Goal: Task Accomplishment & Management: Manage account settings

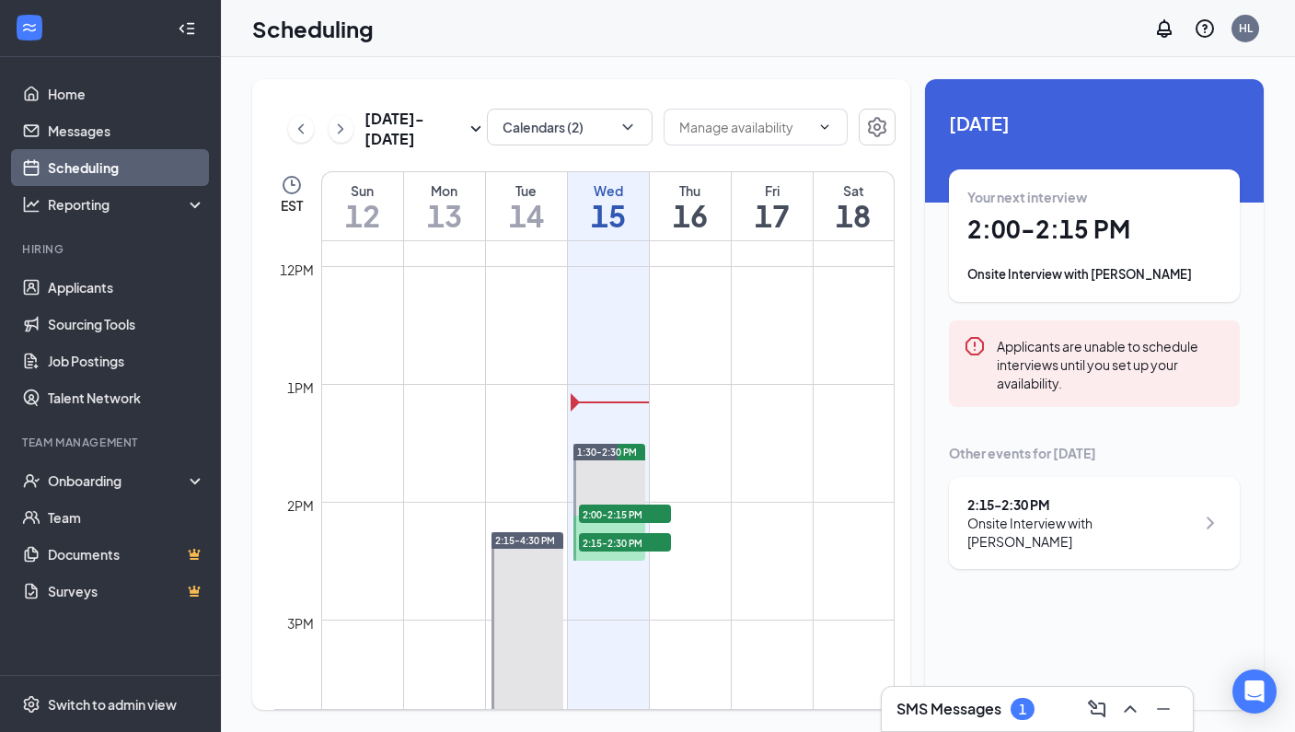
scroll to position [1394, 0]
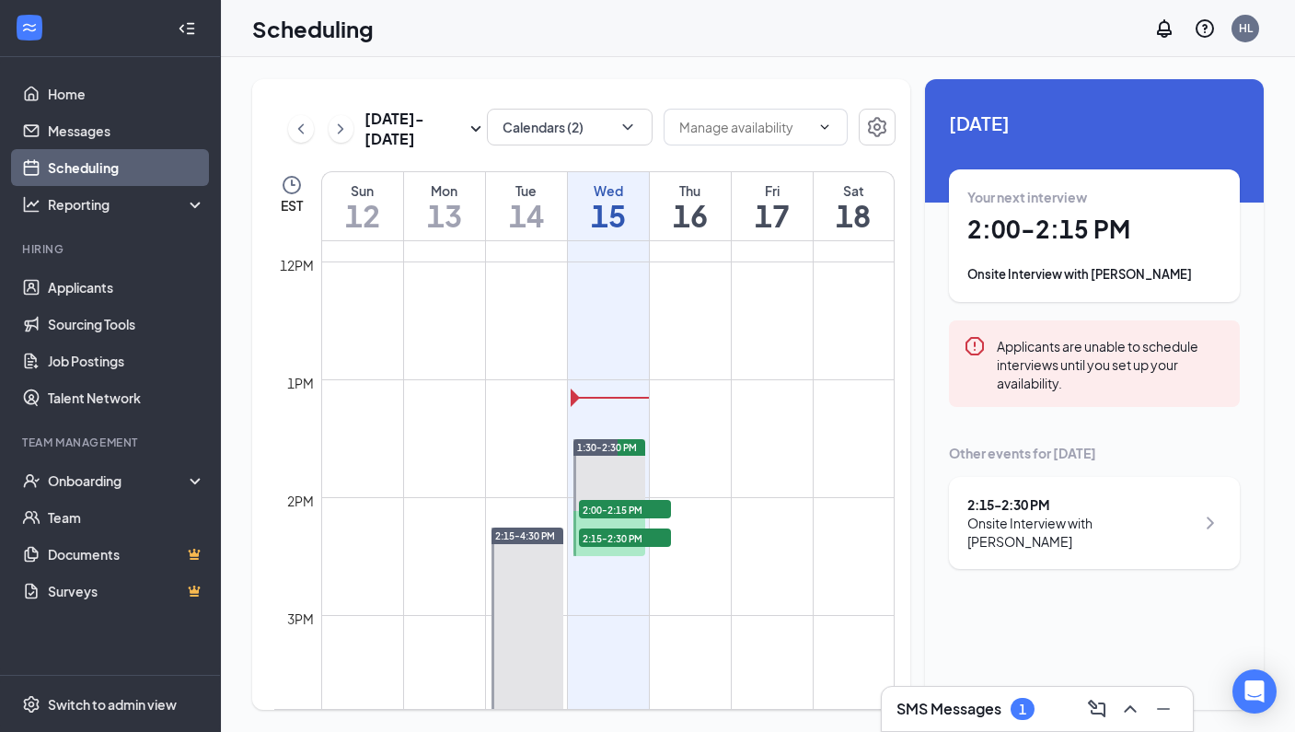
click at [941, 713] on h3 "SMS Messages" at bounding box center [949, 709] width 105 height 20
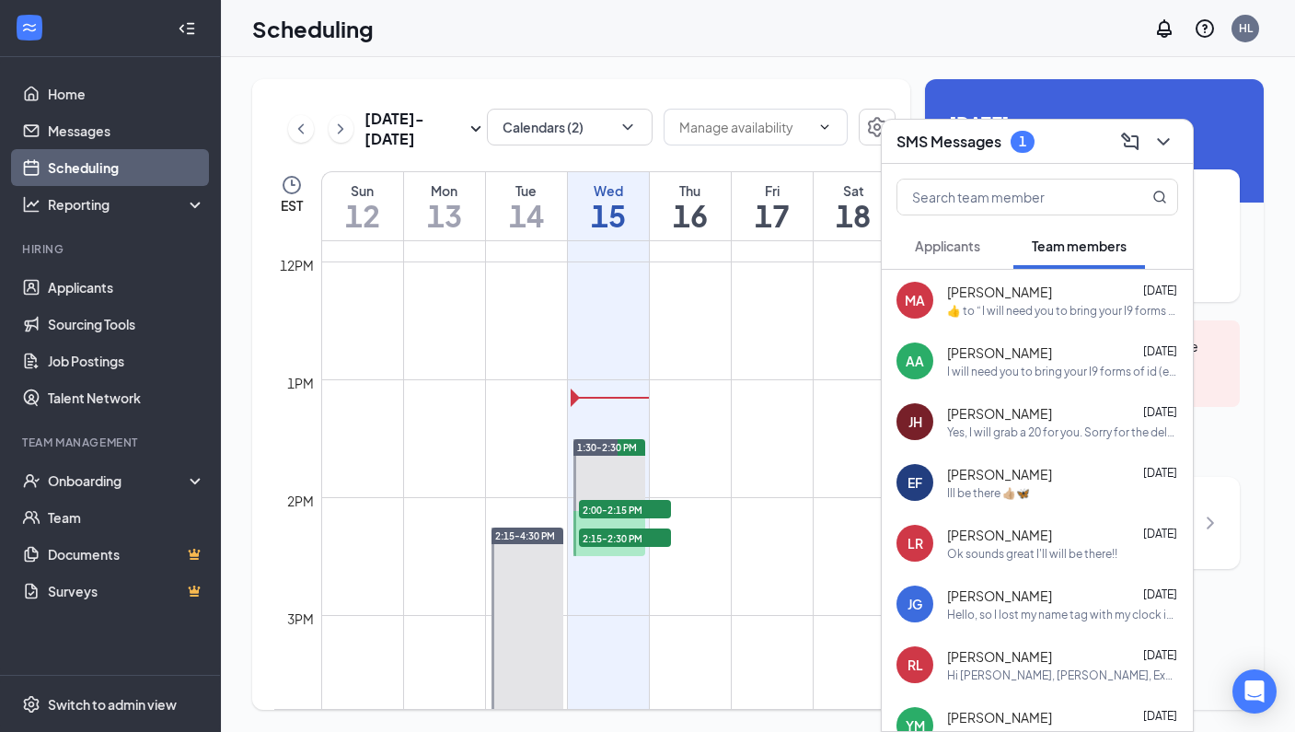
click at [920, 244] on span "Applicants" at bounding box center [947, 245] width 65 height 17
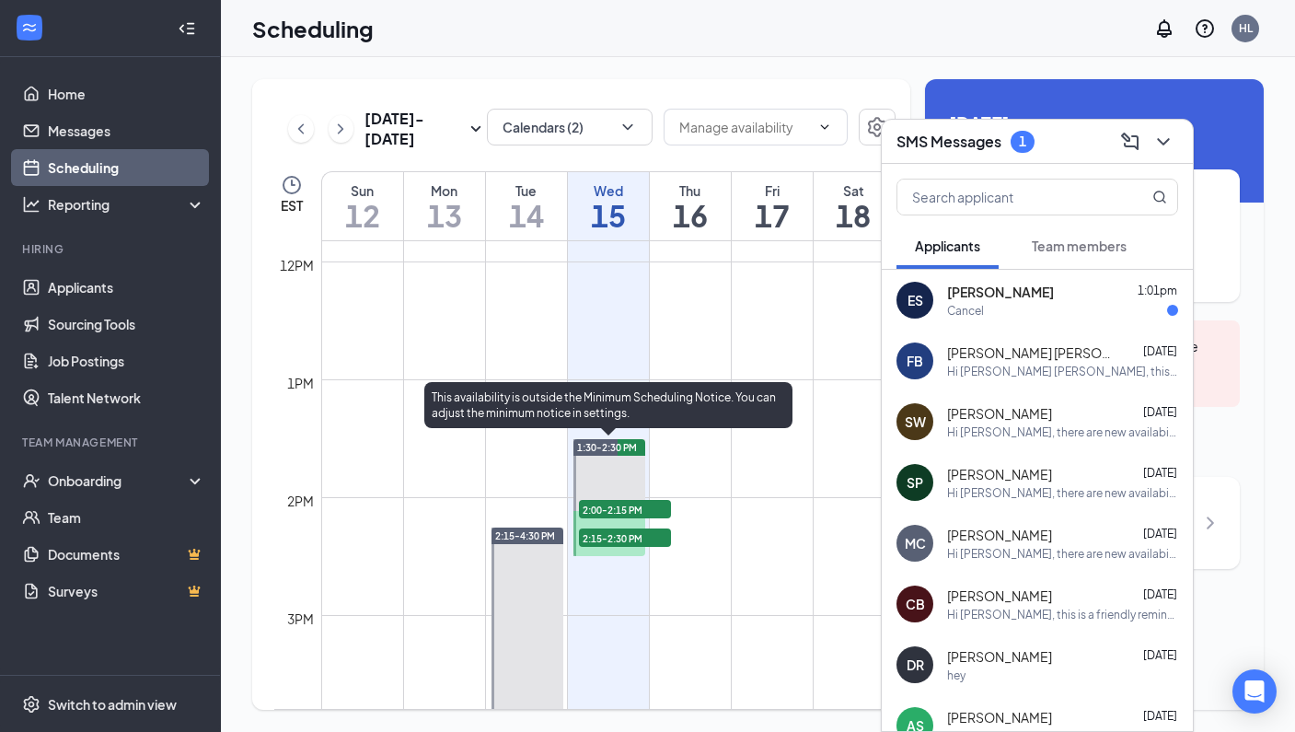
click at [646, 500] on span "2:00-2:15 PM" at bounding box center [625, 509] width 92 height 18
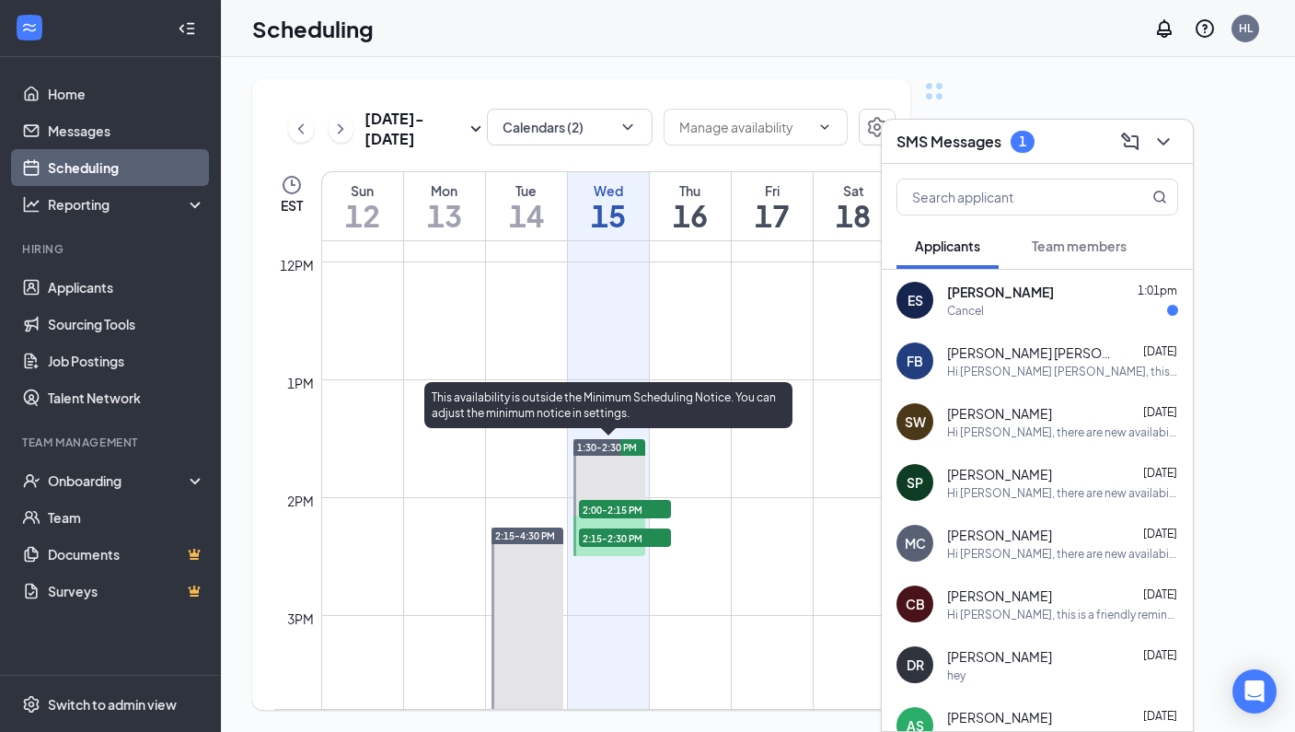
click at [646, 501] on span "2:00-2:15 PM" at bounding box center [625, 509] width 92 height 18
click at [651, 515] on span "2:00-2:15 PM" at bounding box center [625, 509] width 92 height 18
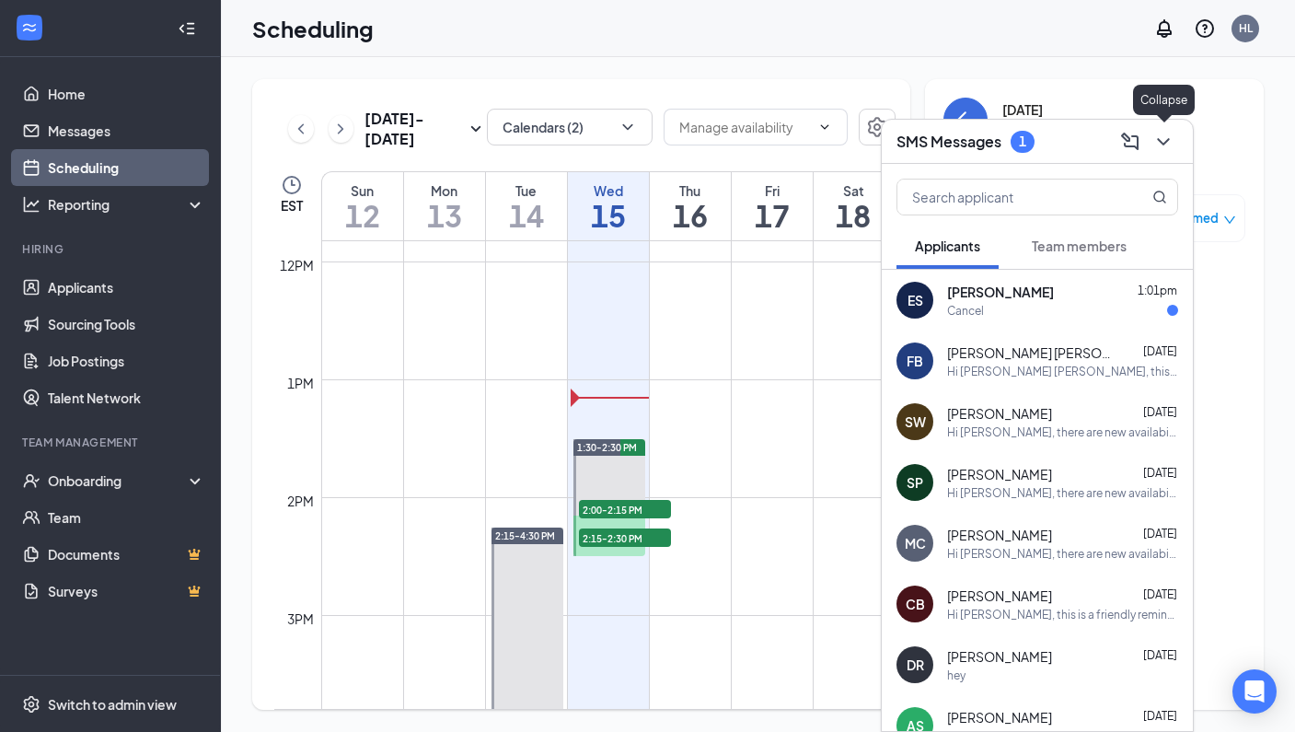
click at [1155, 143] on icon "ChevronDown" at bounding box center [1164, 142] width 22 height 22
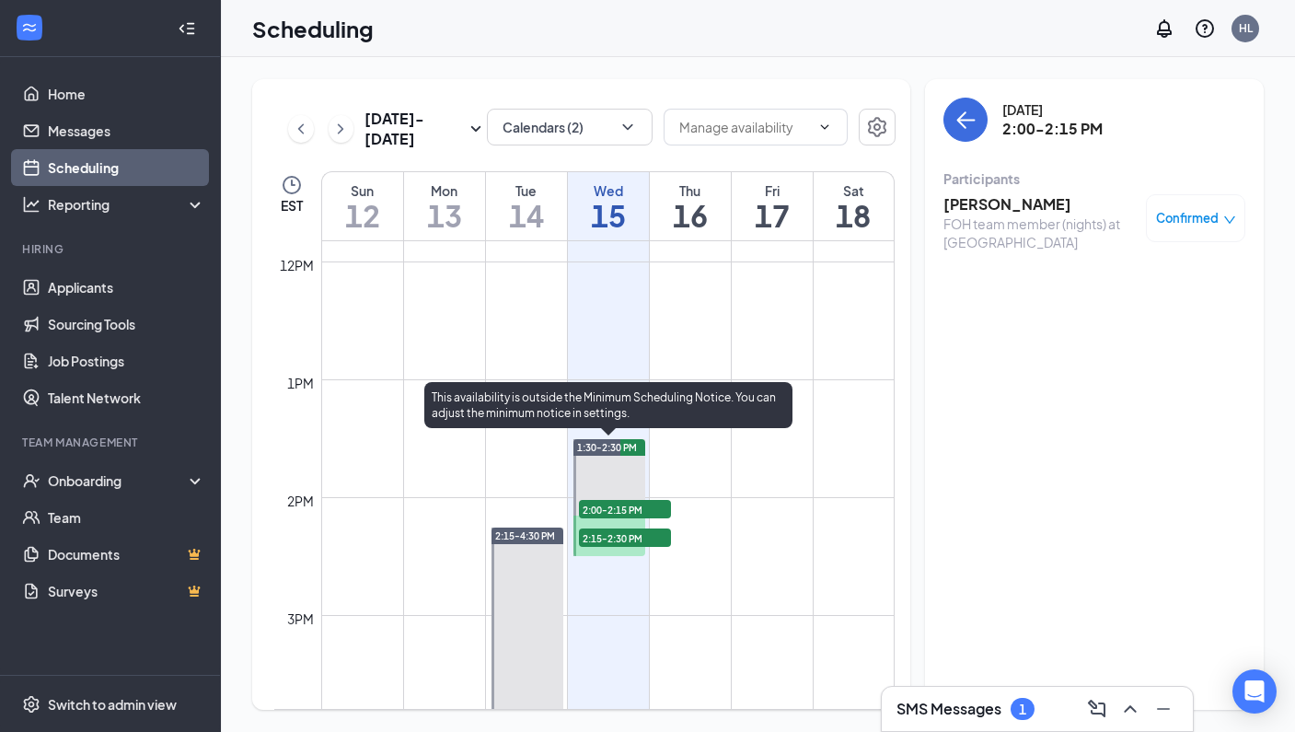
click at [611, 510] on span "2:00-2:15 PM" at bounding box center [625, 509] width 92 height 18
click at [606, 533] on span "2:15-2:30 PM" at bounding box center [625, 537] width 92 height 18
click at [615, 504] on span "2:00-2:15 PM" at bounding box center [625, 509] width 92 height 18
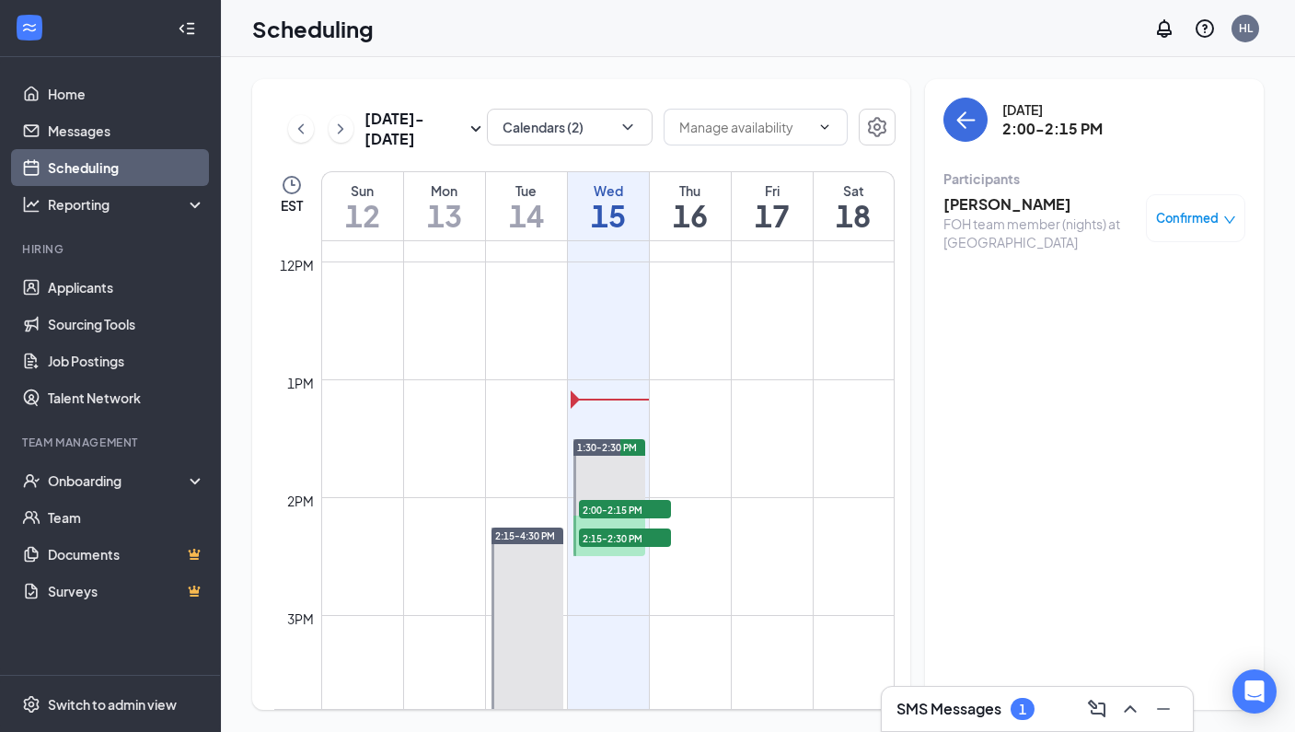
click at [946, 707] on h3 "SMS Messages" at bounding box center [949, 709] width 105 height 20
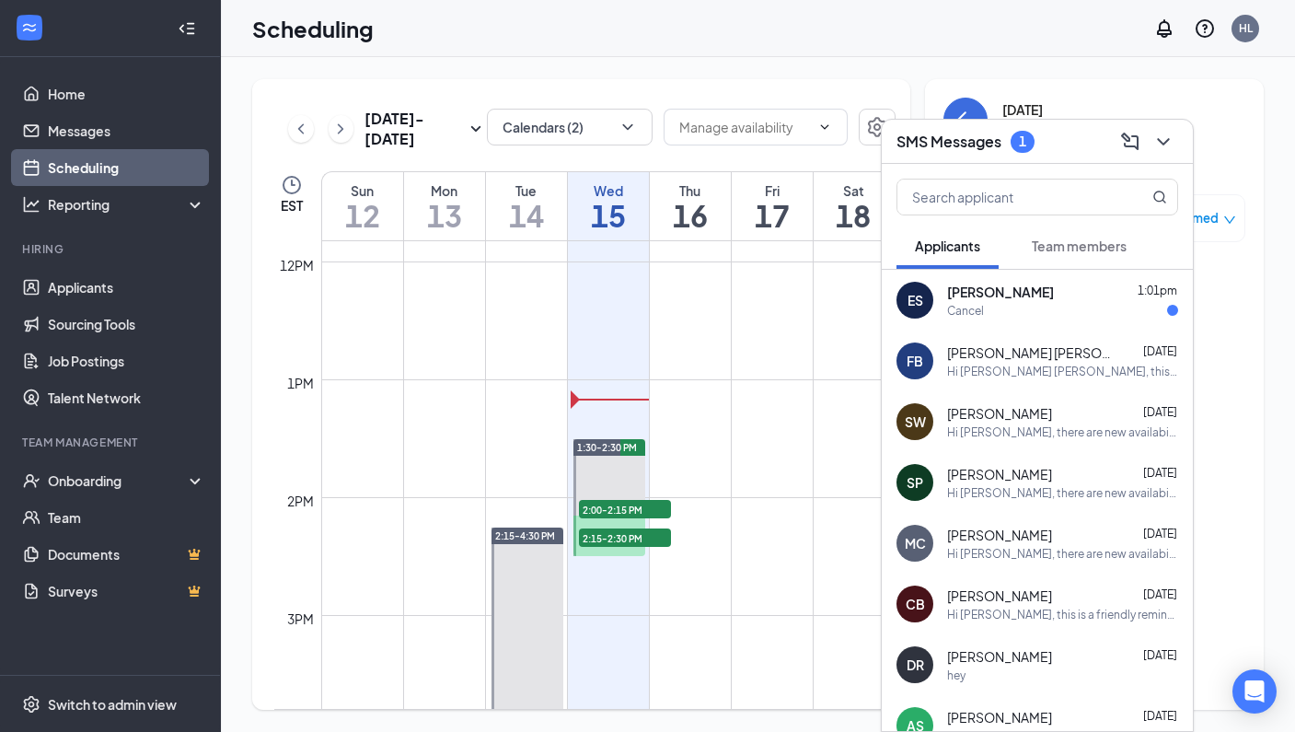
click at [1097, 295] on div "[PERSON_NAME] 1:01pm" at bounding box center [1062, 292] width 231 height 18
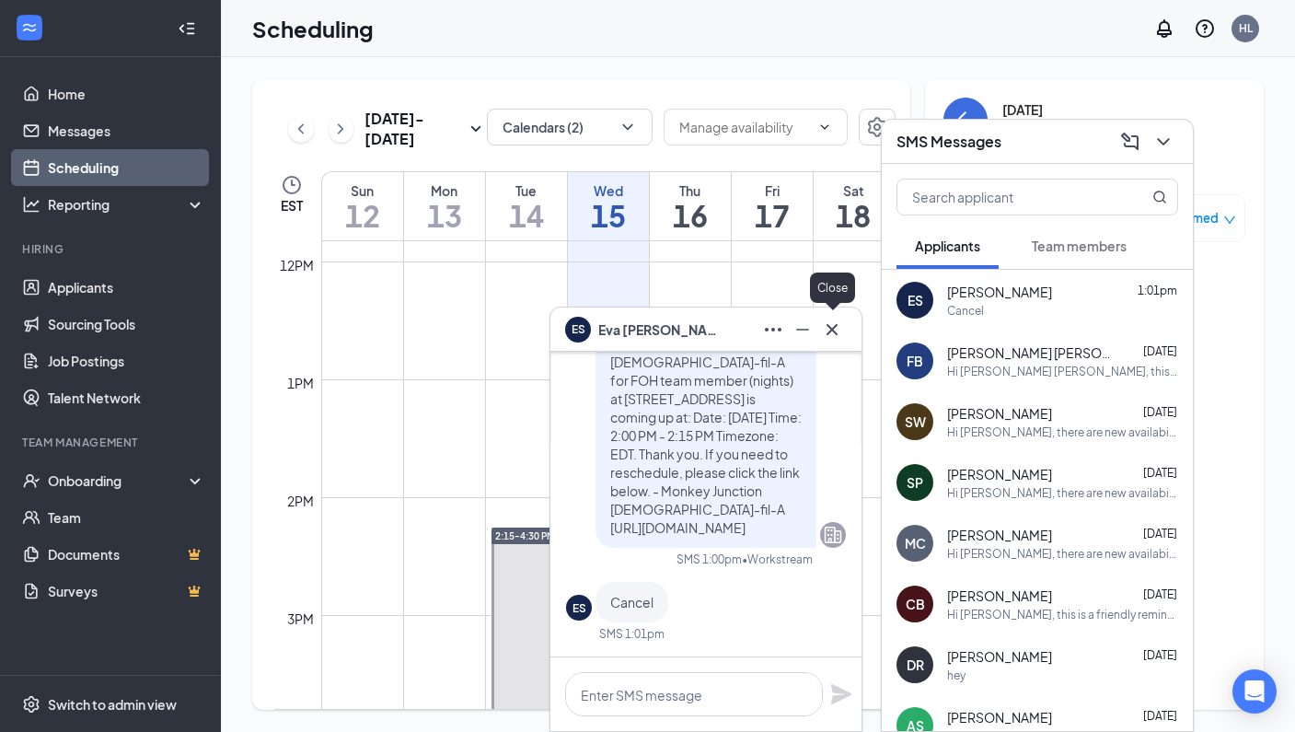
click at [834, 334] on icon "Cross" at bounding box center [832, 330] width 22 height 22
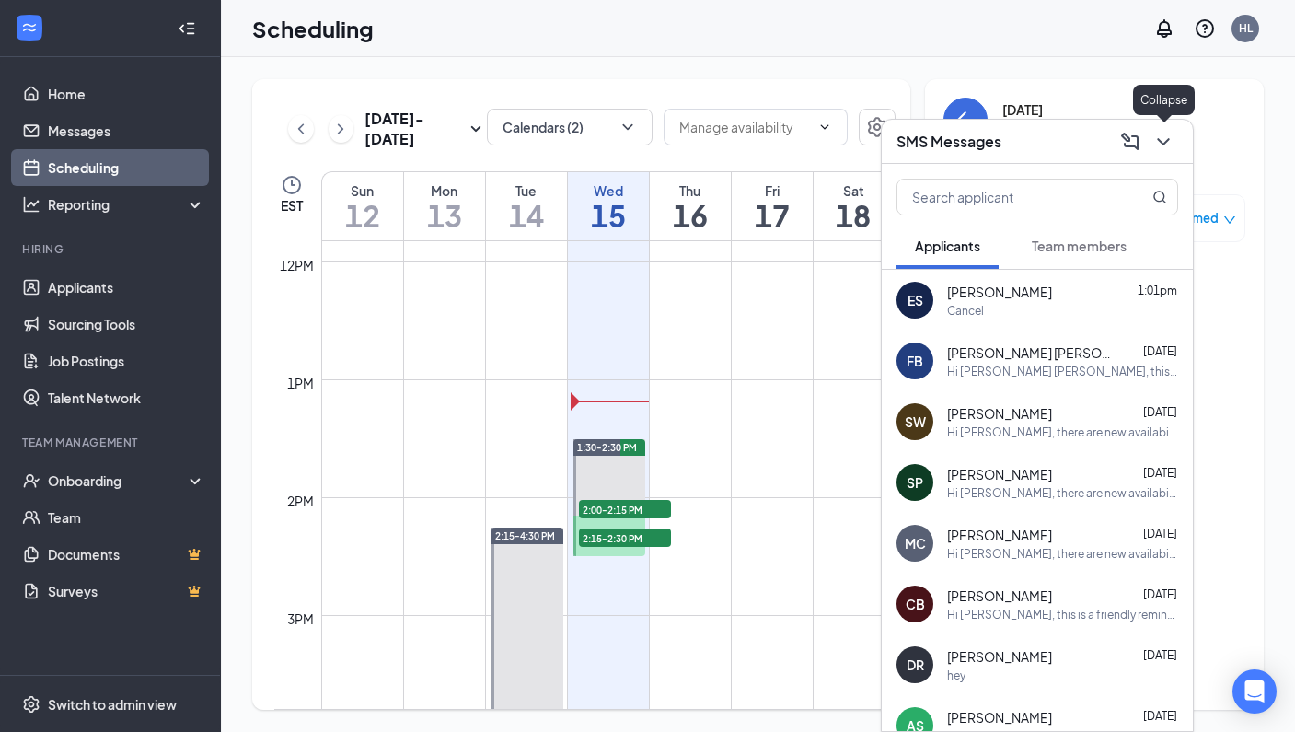
click at [1170, 143] on icon "ChevronDown" at bounding box center [1164, 142] width 22 height 22
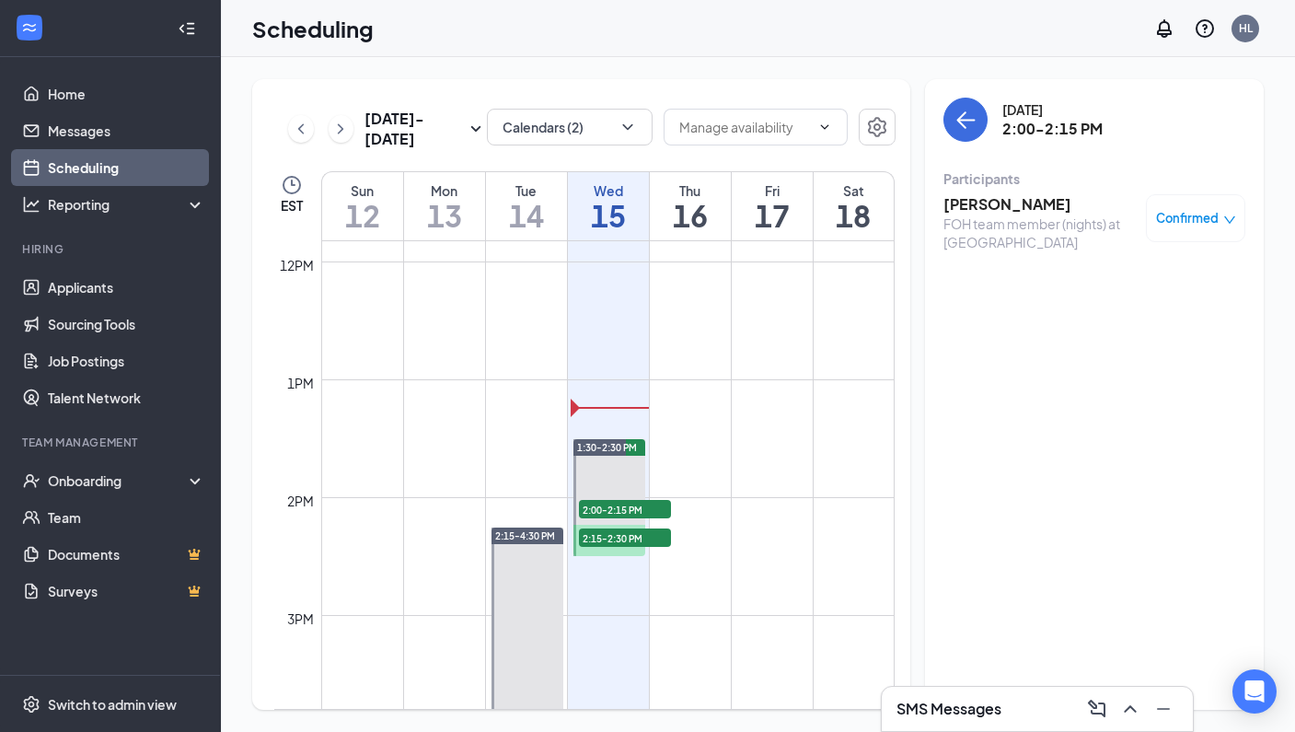
click at [980, 712] on h3 "SMS Messages" at bounding box center [949, 709] width 105 height 20
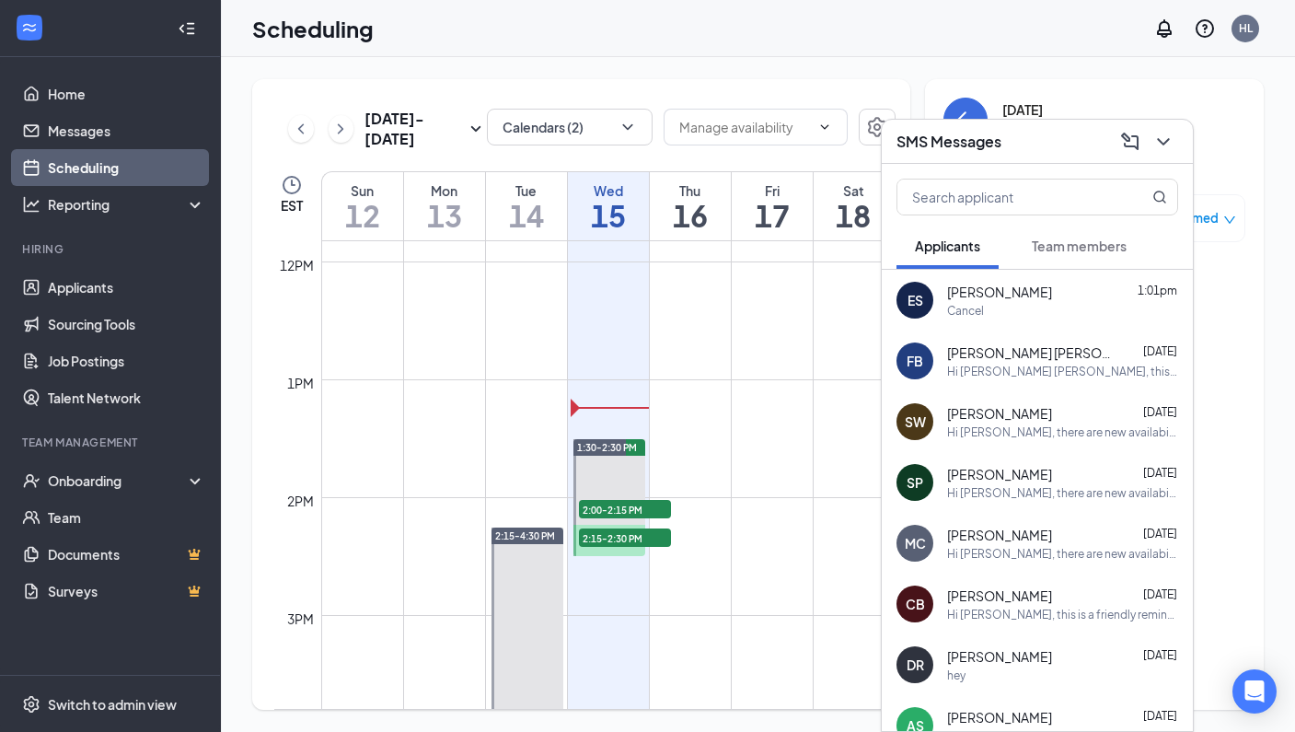
click at [998, 297] on span "[PERSON_NAME]" at bounding box center [999, 292] width 105 height 18
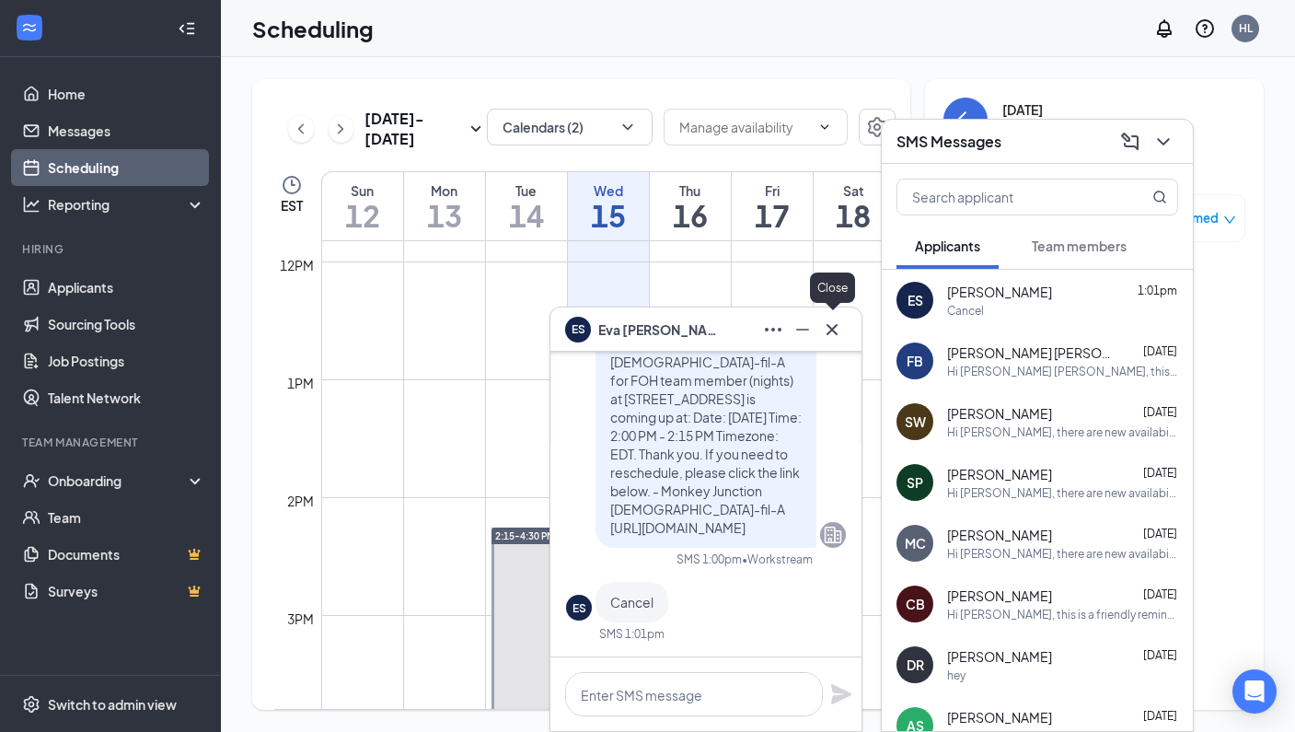
click at [833, 328] on icon "Cross" at bounding box center [832, 328] width 11 height 11
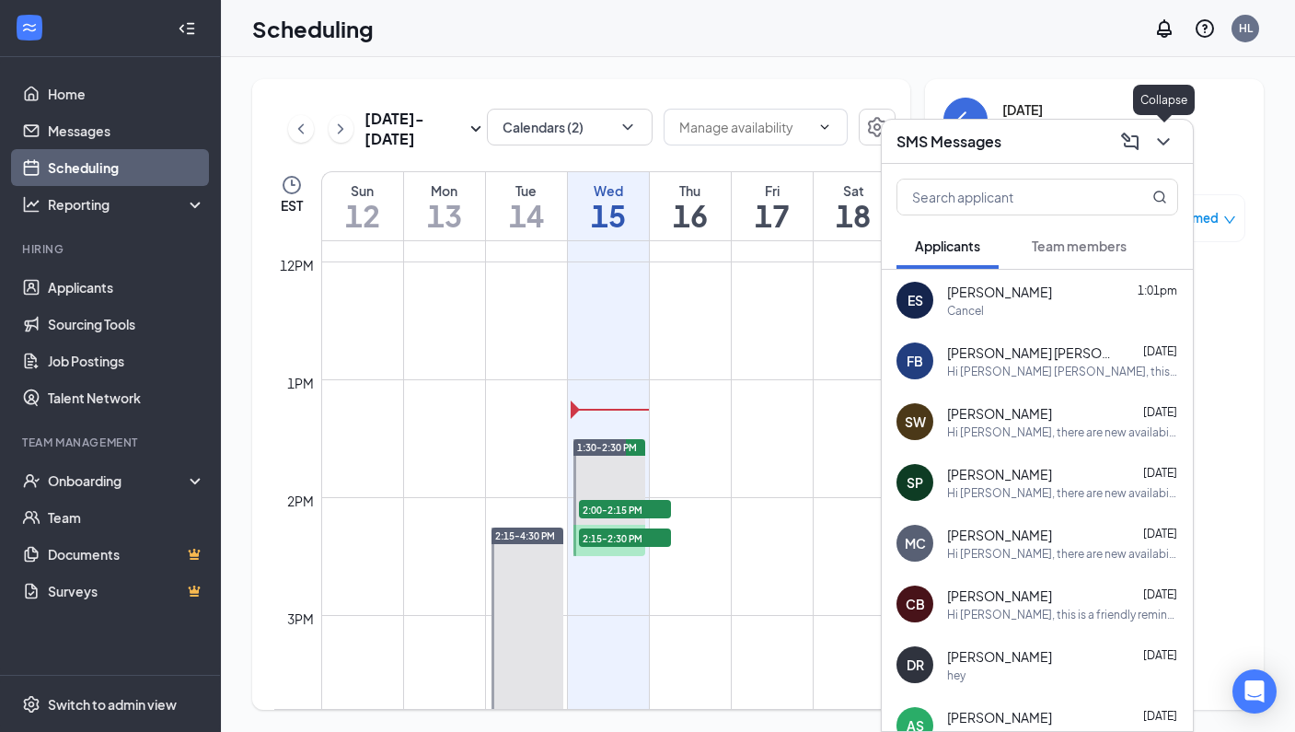
click at [1164, 143] on icon "ChevronDown" at bounding box center [1163, 141] width 12 height 7
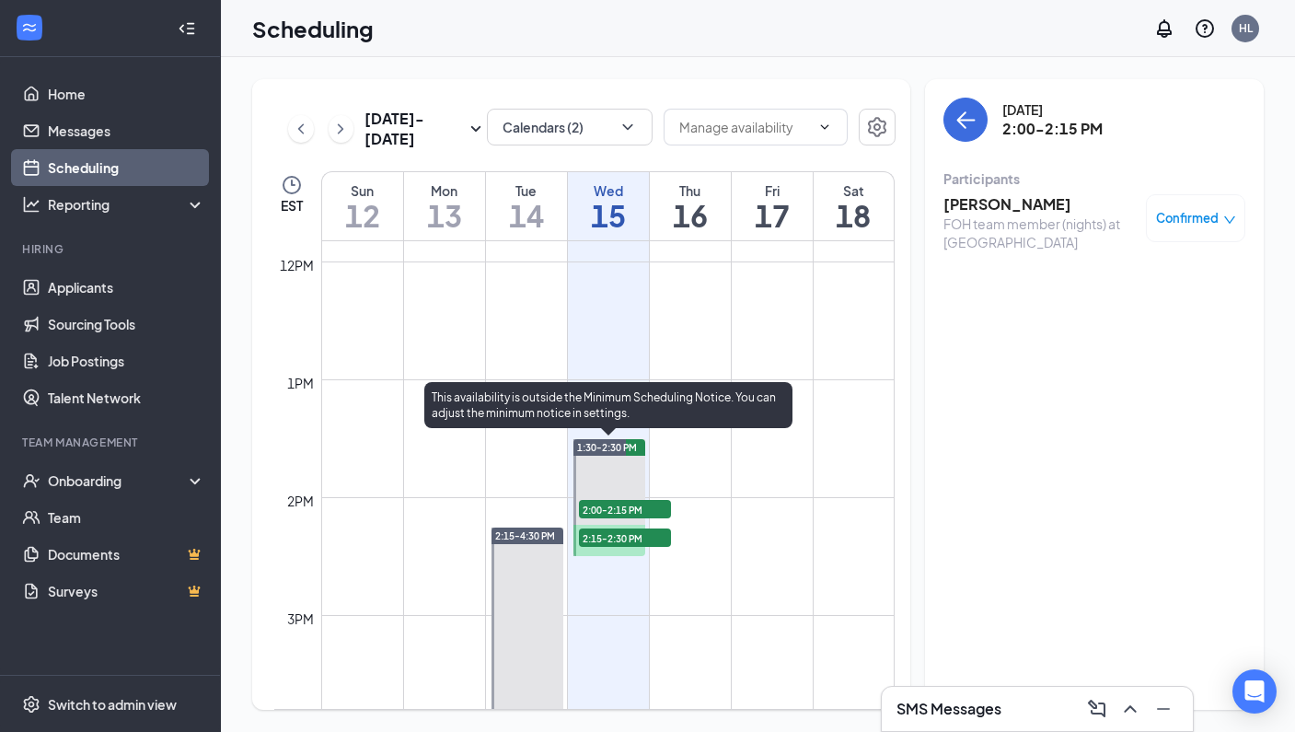
click at [627, 512] on span "2:00-2:15 PM" at bounding box center [625, 509] width 92 height 18
click at [636, 502] on span "2:00-2:15 PM" at bounding box center [625, 509] width 92 height 18
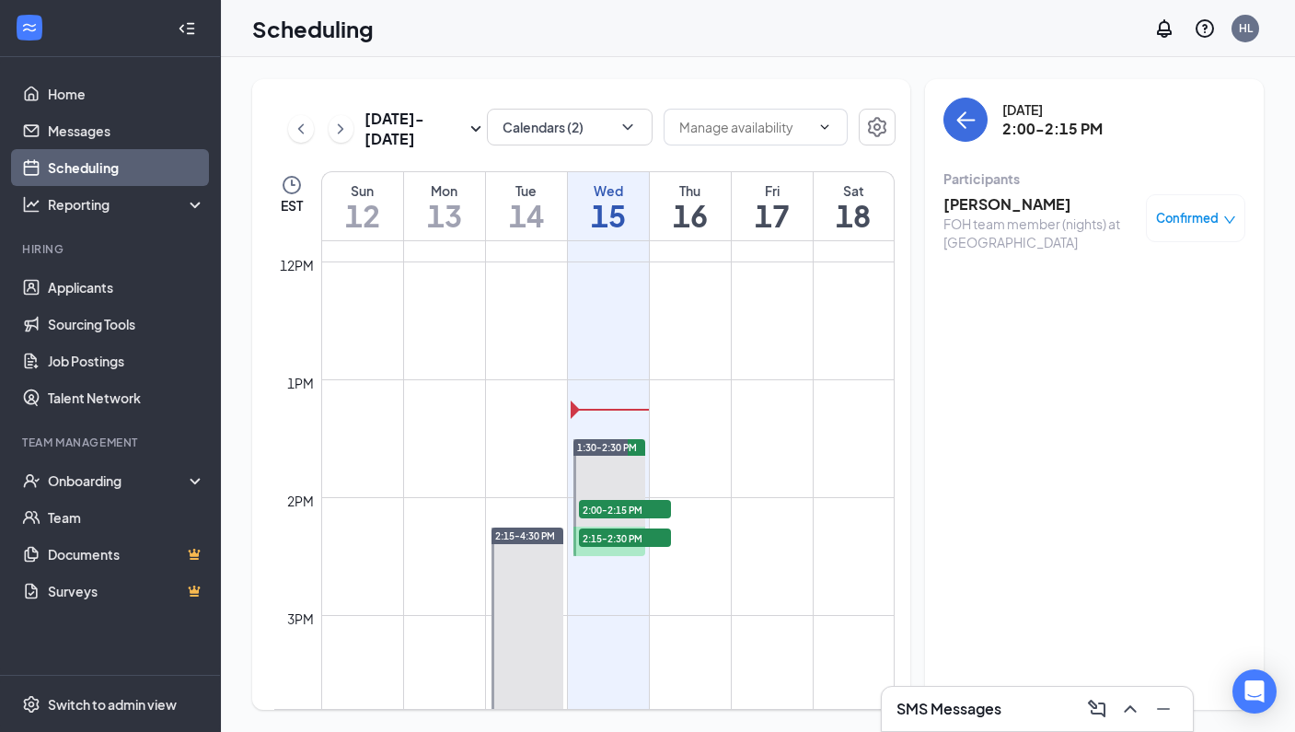
click at [1210, 221] on span "Confirmed" at bounding box center [1187, 218] width 63 height 18
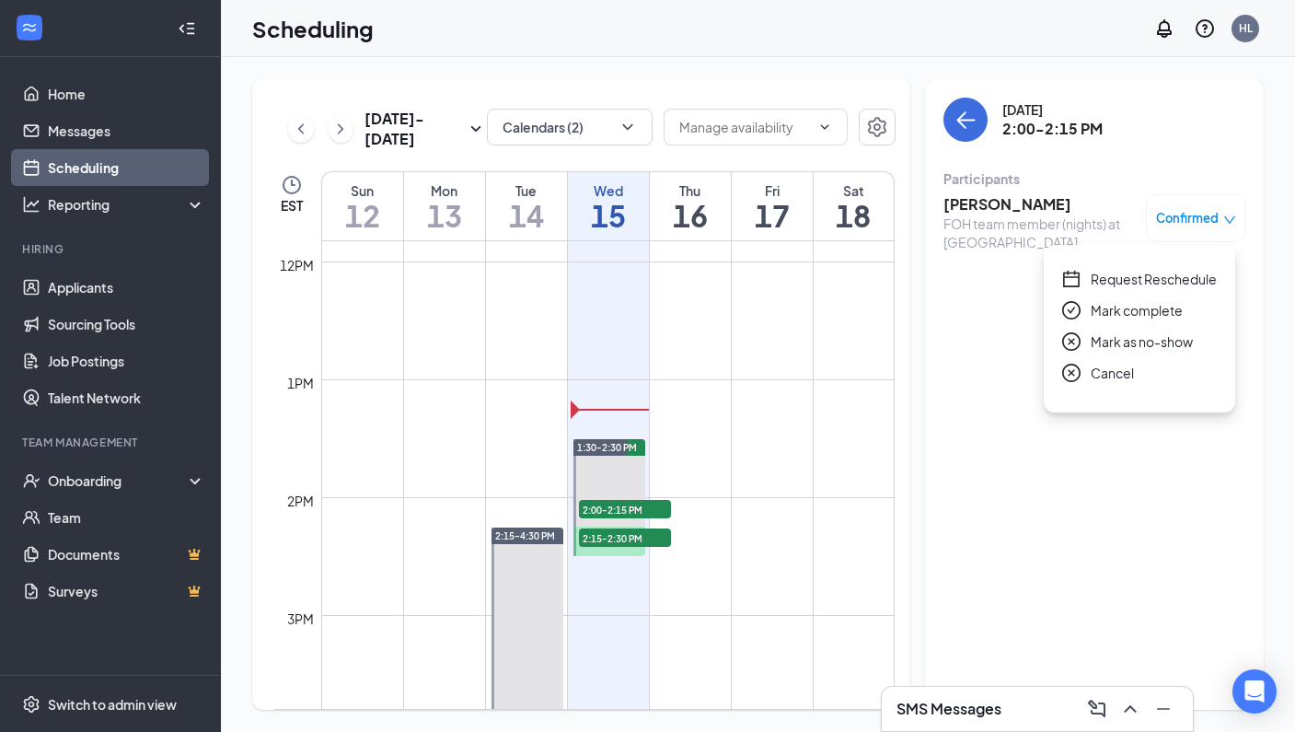
click at [1105, 375] on span "Cancel" at bounding box center [1112, 373] width 43 height 20
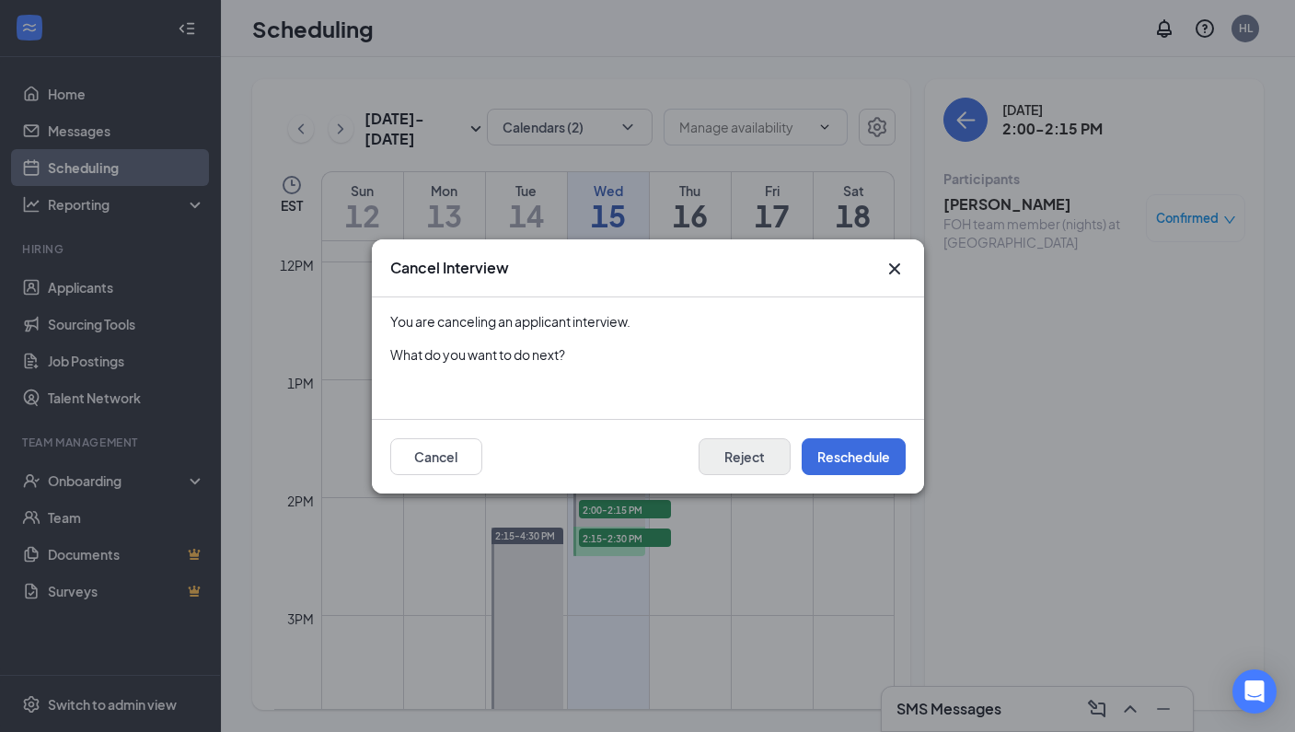
click at [748, 458] on button "Reject" at bounding box center [745, 456] width 92 height 37
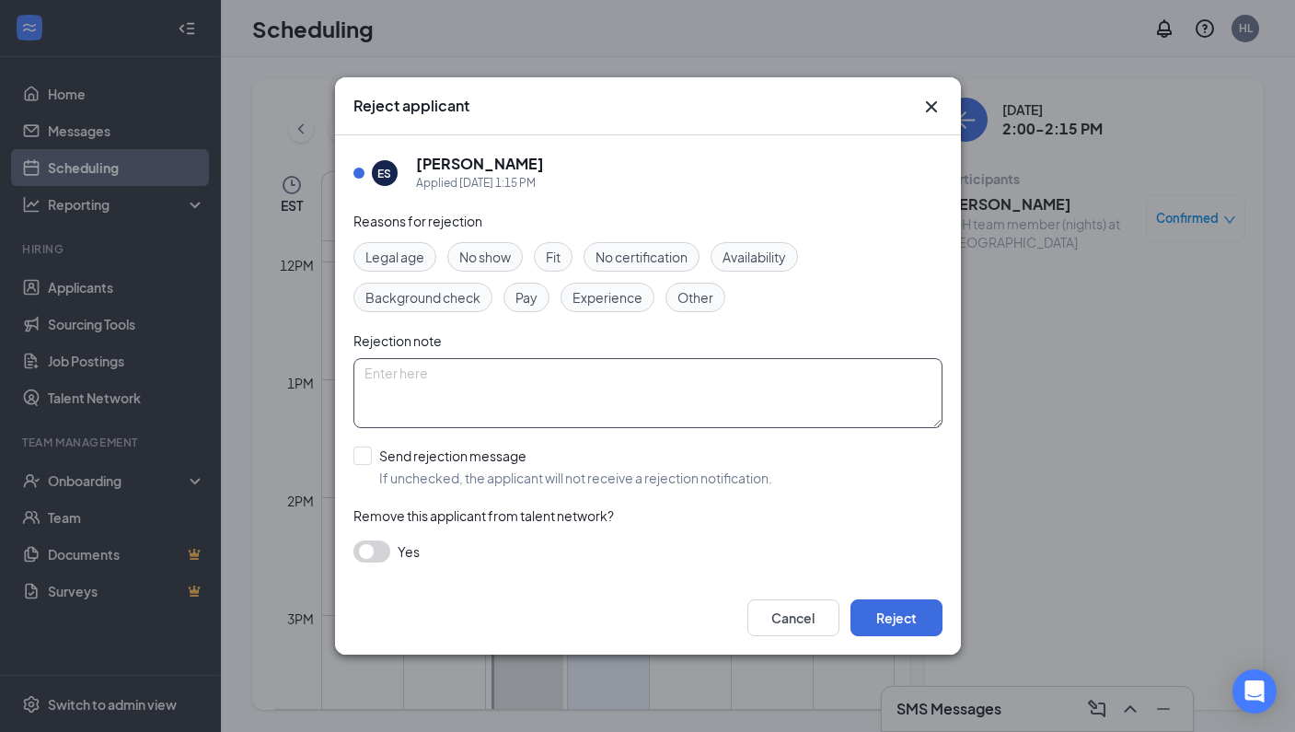
click at [405, 382] on textarea at bounding box center [647, 393] width 589 height 70
type textarea "H"
type textarea "Had a scheduled interview, she requested to cancel but not reschedule."
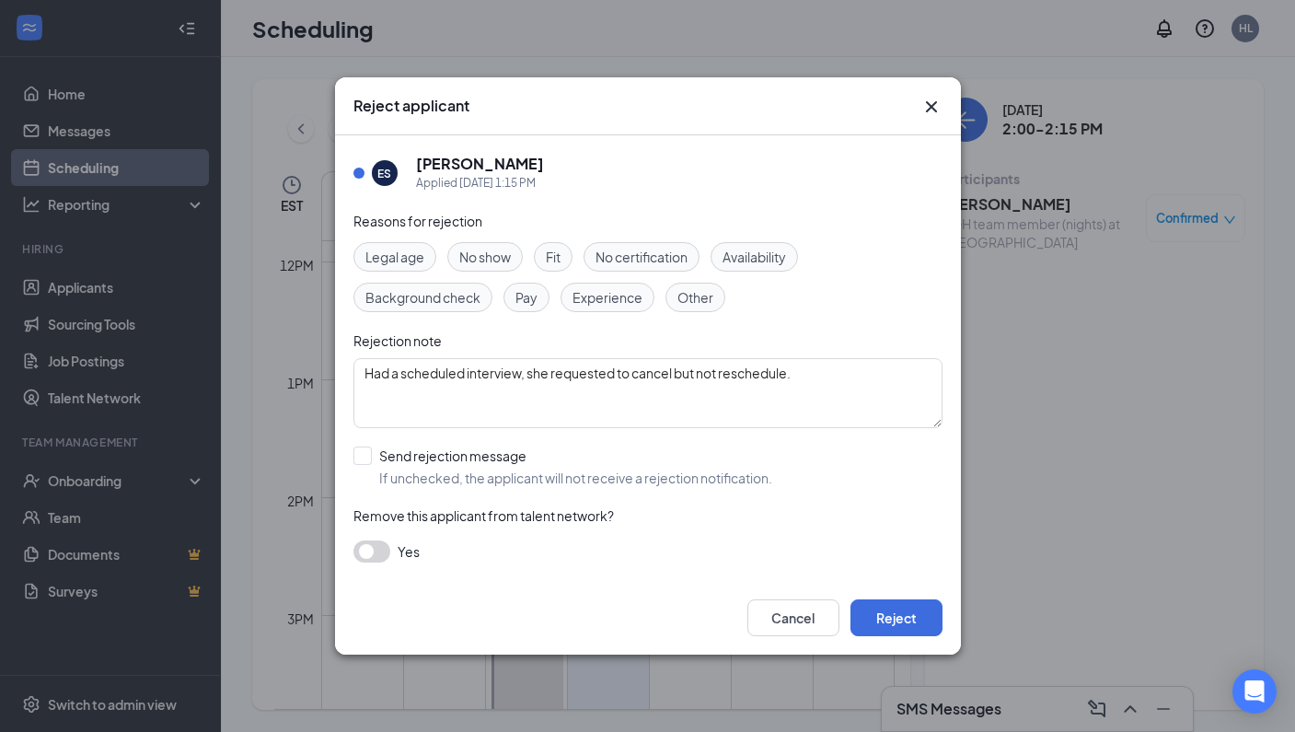
click at [693, 302] on span "Other" at bounding box center [696, 297] width 36 height 20
click at [896, 618] on button "Reject" at bounding box center [897, 617] width 92 height 37
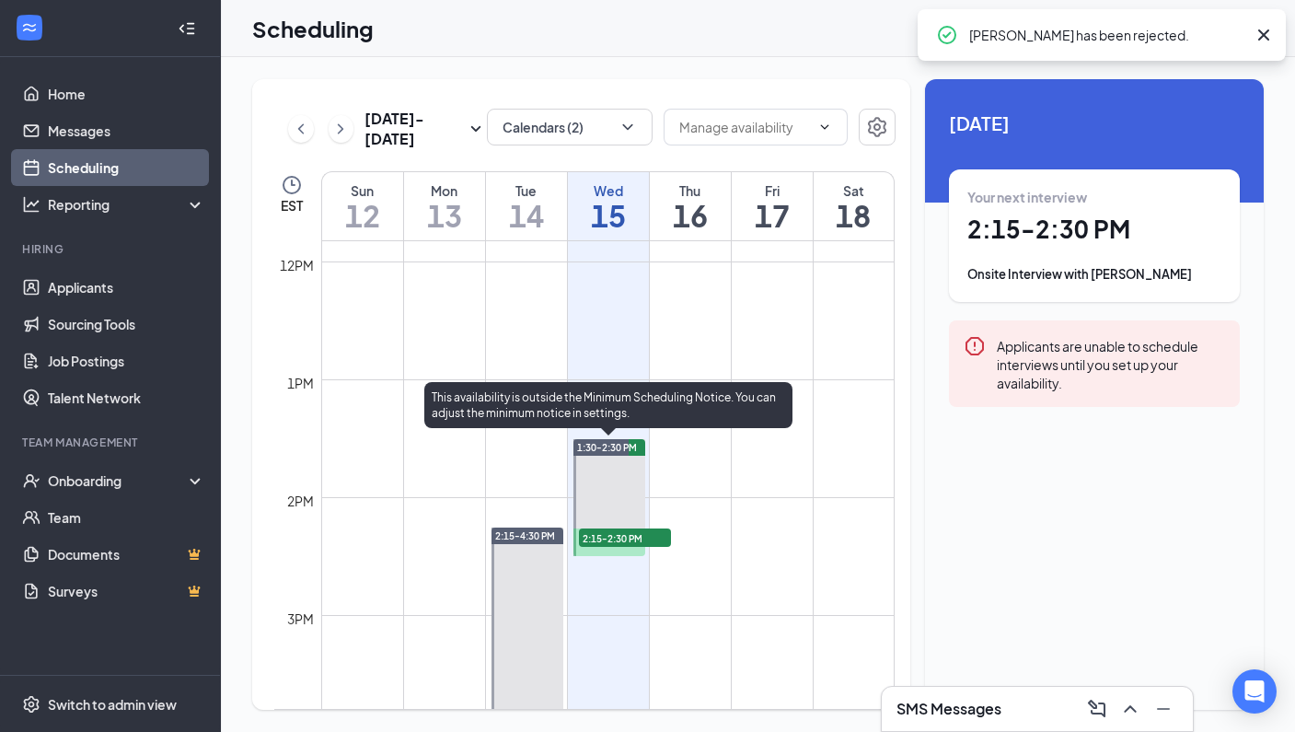
click at [611, 534] on span "2:15-2:30 PM" at bounding box center [625, 537] width 92 height 18
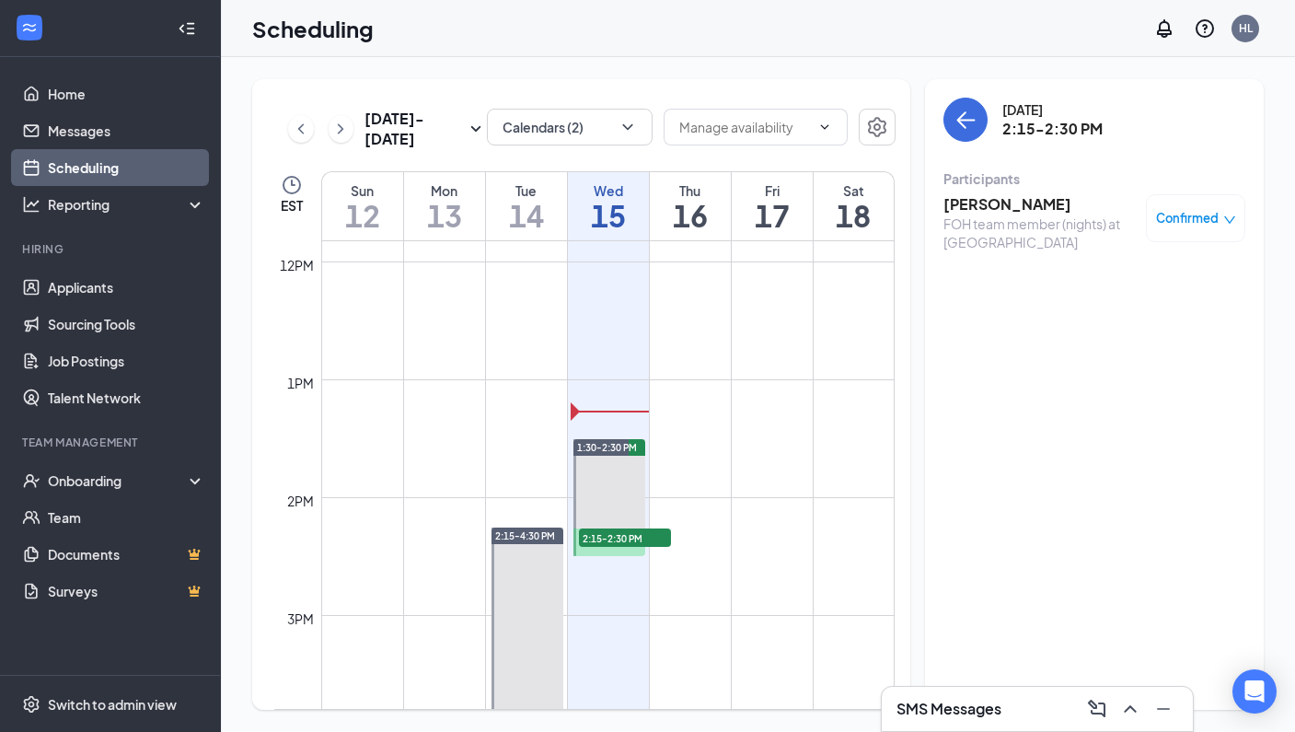
click at [985, 204] on h3 "[PERSON_NAME]" at bounding box center [1040, 204] width 193 height 20
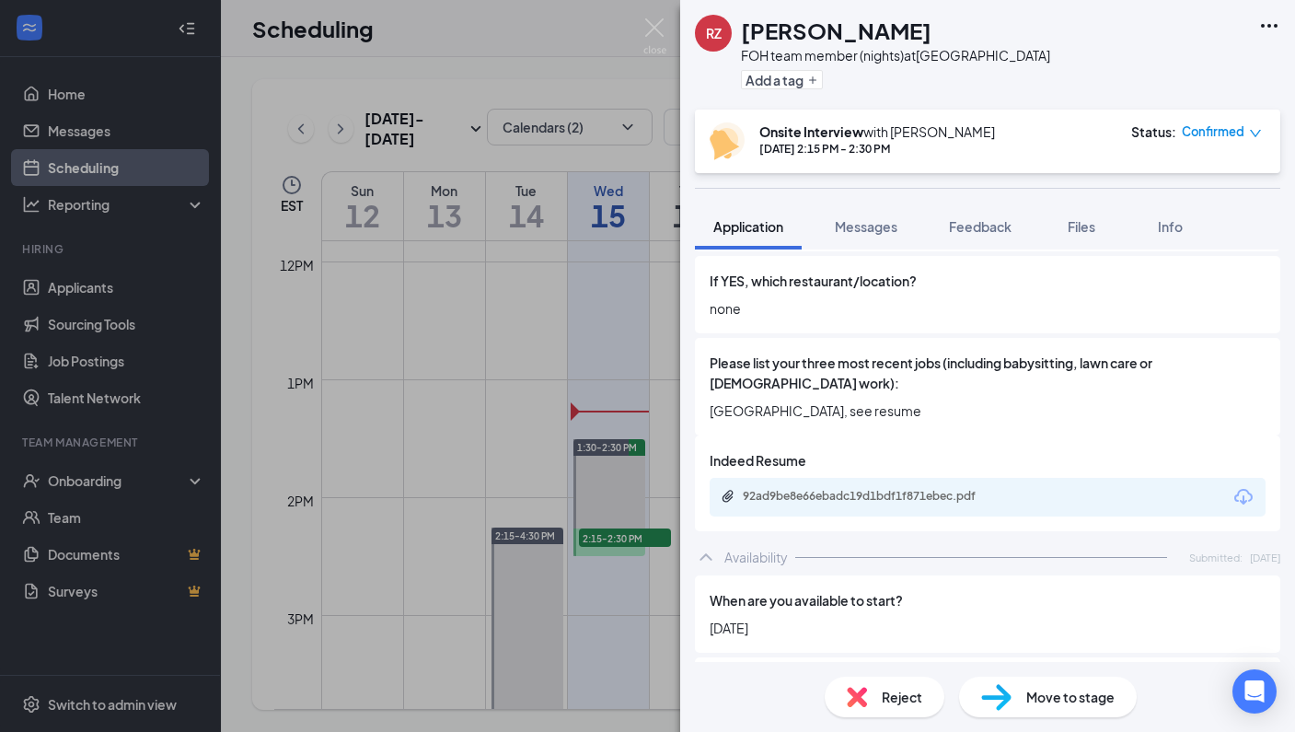
scroll to position [743, 0]
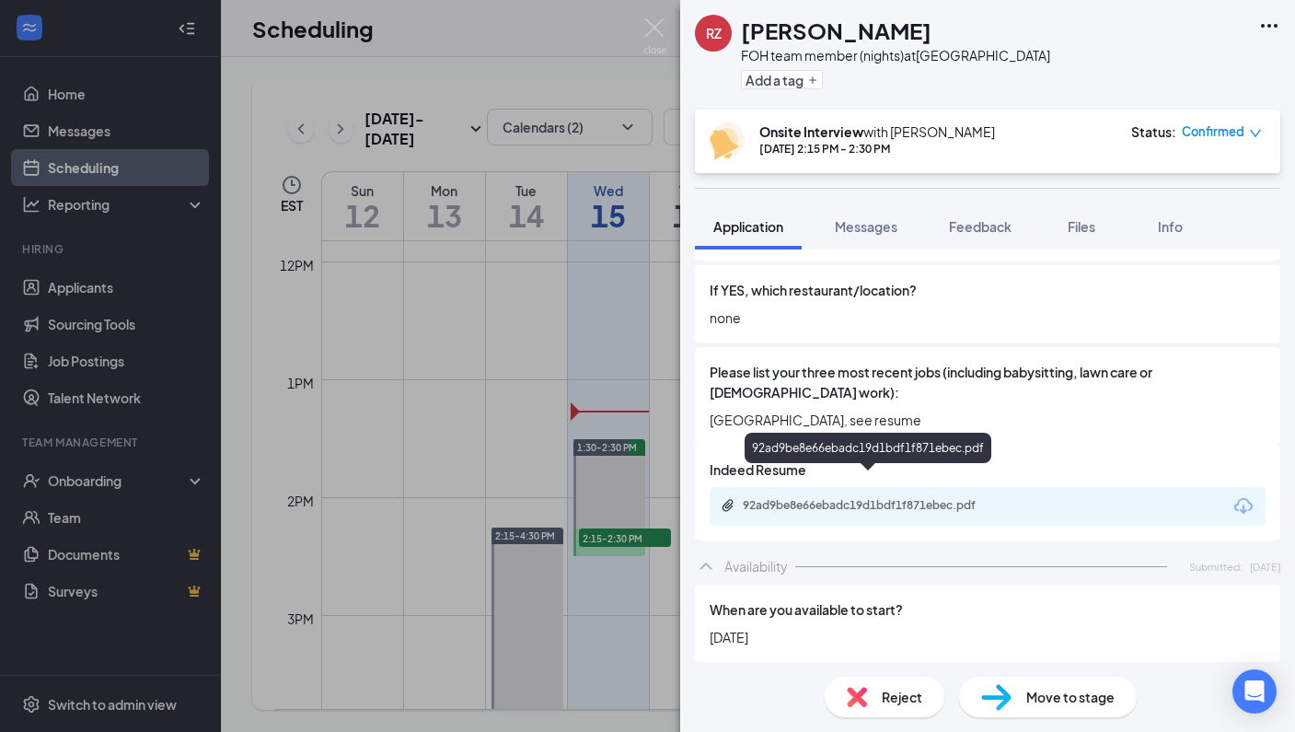
click at [862, 498] on div "92ad9be8e66ebadc19d1bdf1f871ebec.pdf" at bounding box center [872, 505] width 258 height 15
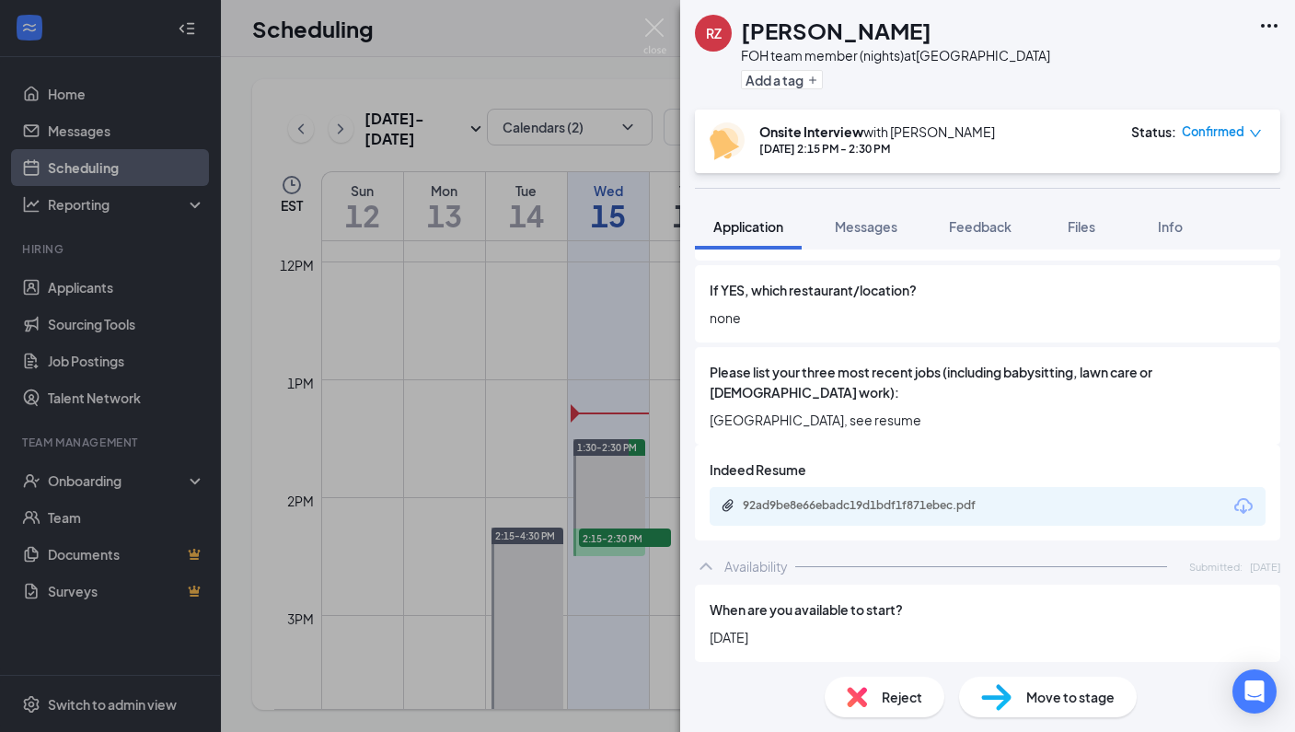
click at [99, 171] on div "[PERSON_NAME] FOH team member (nights) at [GEOGRAPHIC_DATA] Add a tag Onsite In…" at bounding box center [647, 366] width 1295 height 732
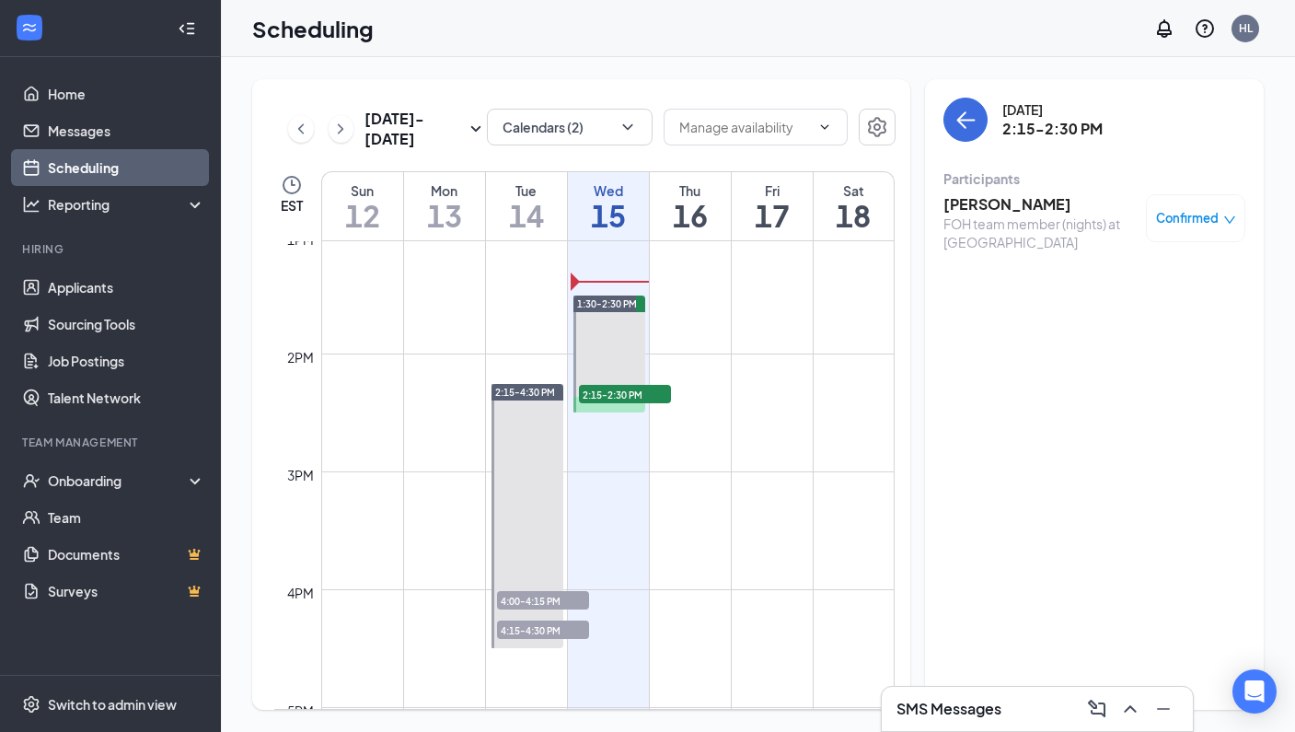
scroll to position [1536, 0]
click at [701, 440] on td at bounding box center [607, 427] width 573 height 29
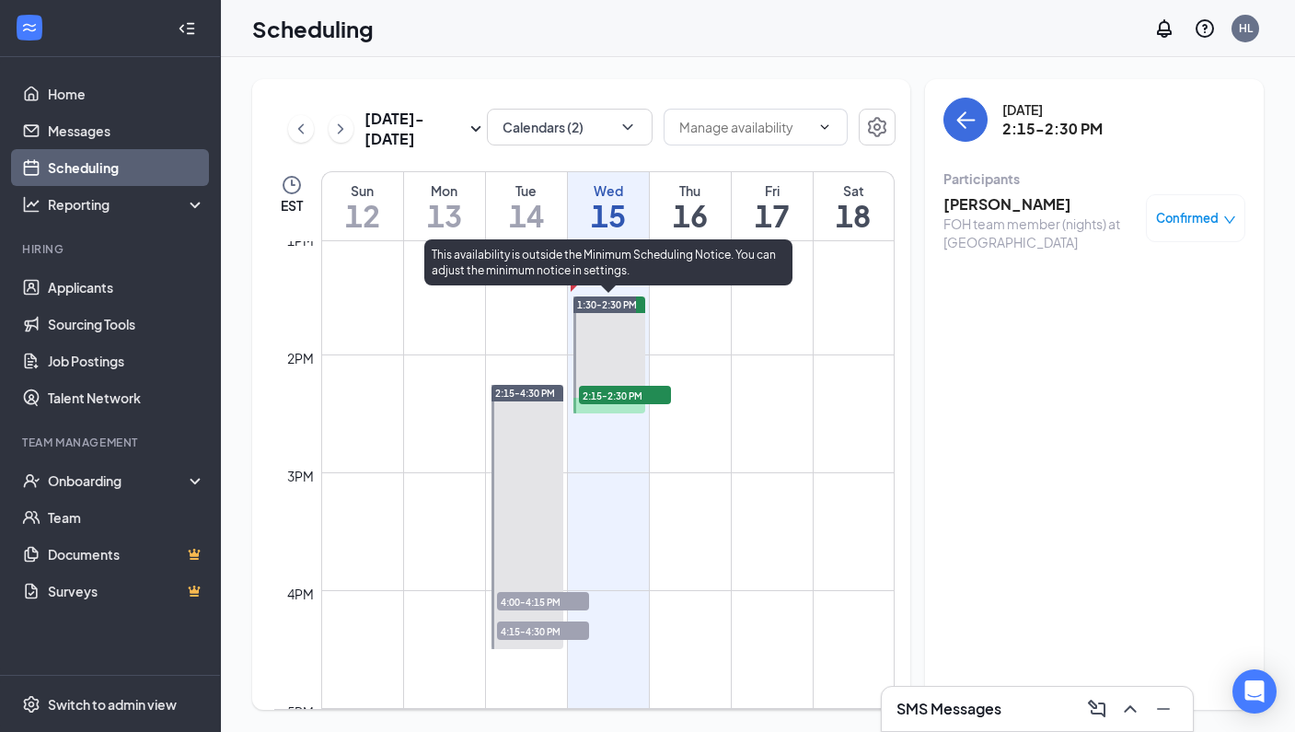
click at [631, 395] on span "2:15-2:30 PM" at bounding box center [625, 395] width 92 height 18
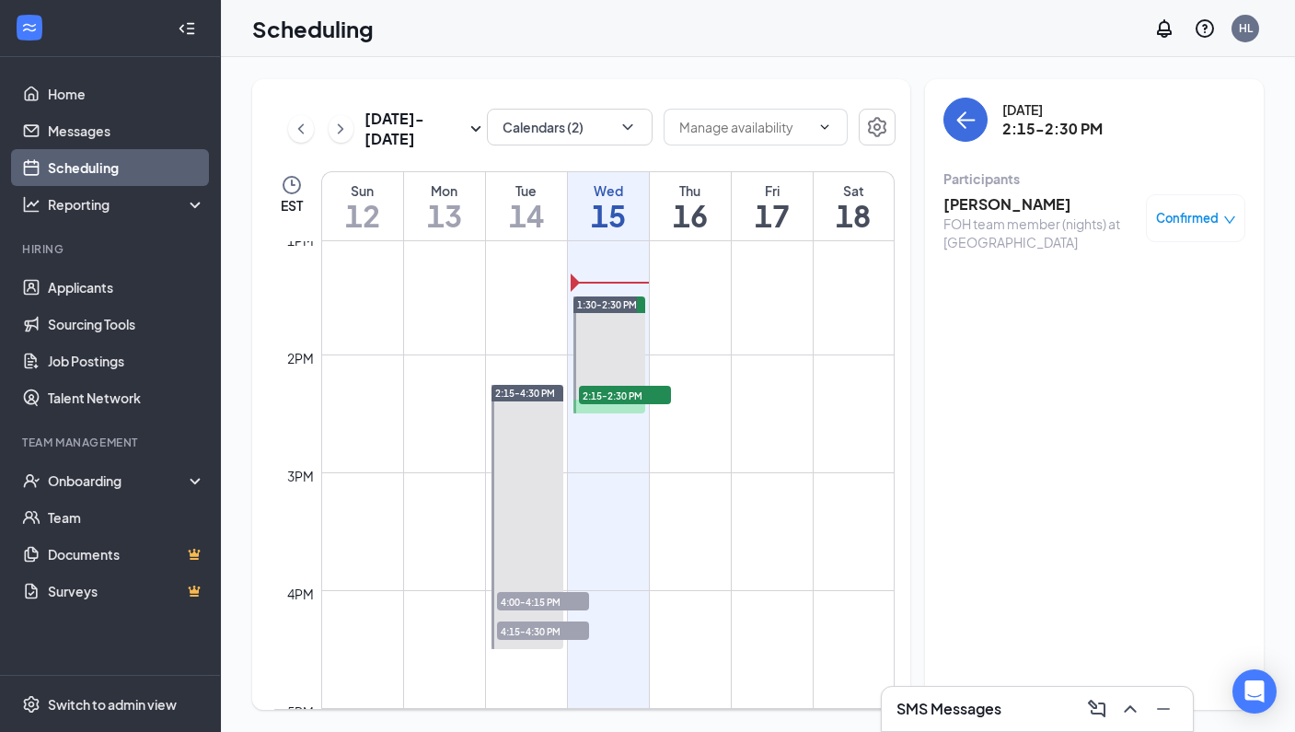
click at [989, 203] on h3 "[PERSON_NAME]" at bounding box center [1040, 204] width 193 height 20
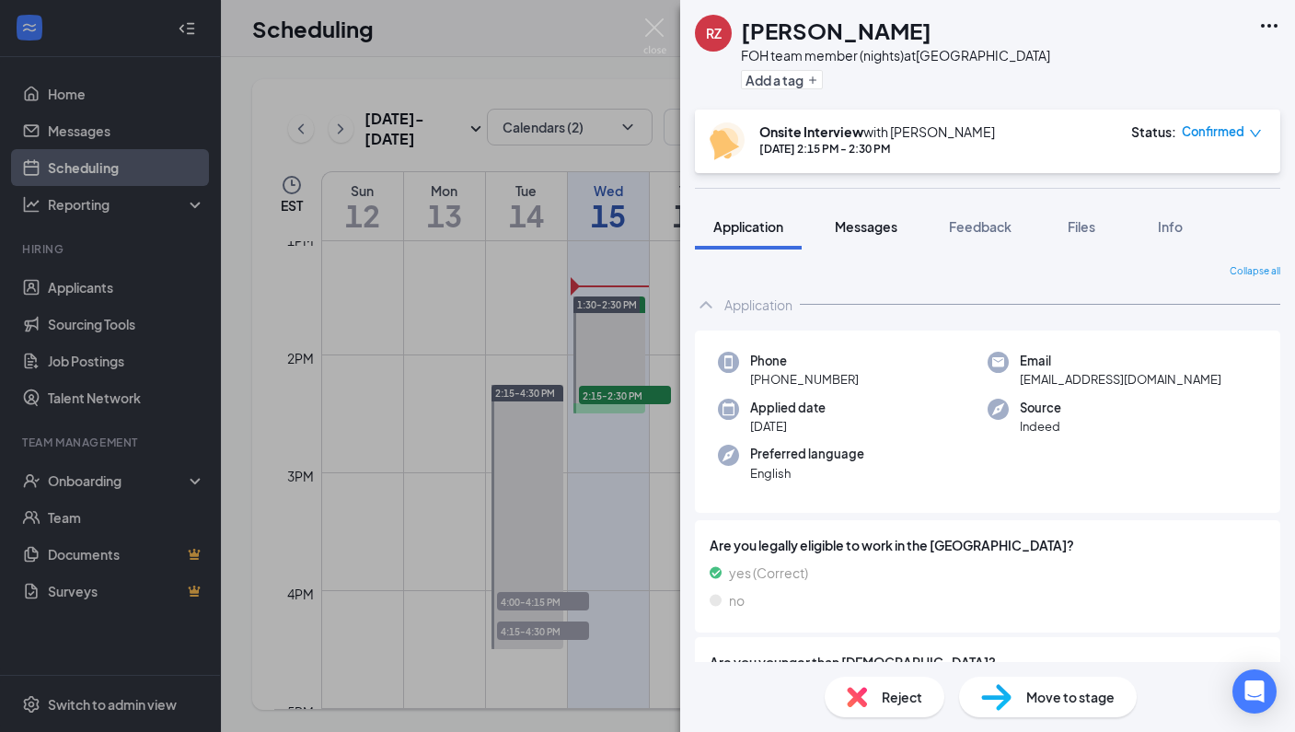
click at [867, 226] on span "Messages" at bounding box center [866, 226] width 63 height 17
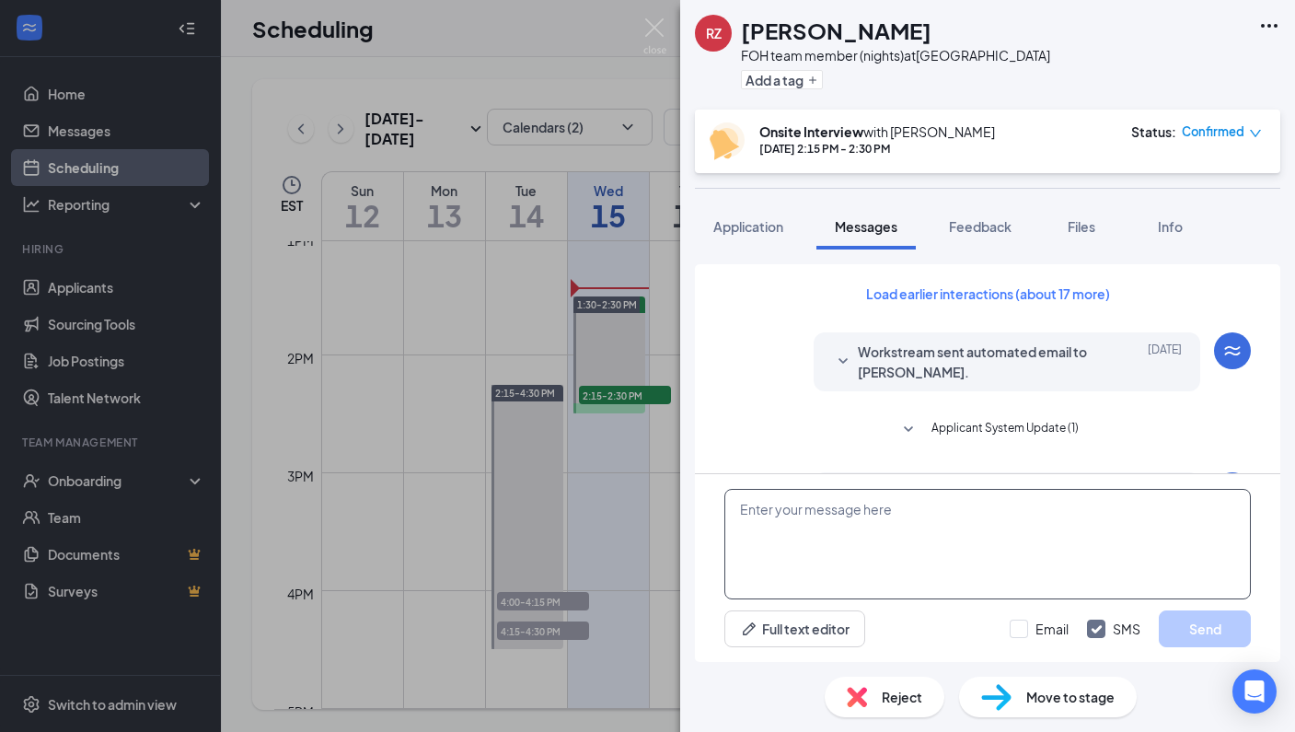
click at [918, 524] on textarea at bounding box center [987, 544] width 527 height 110
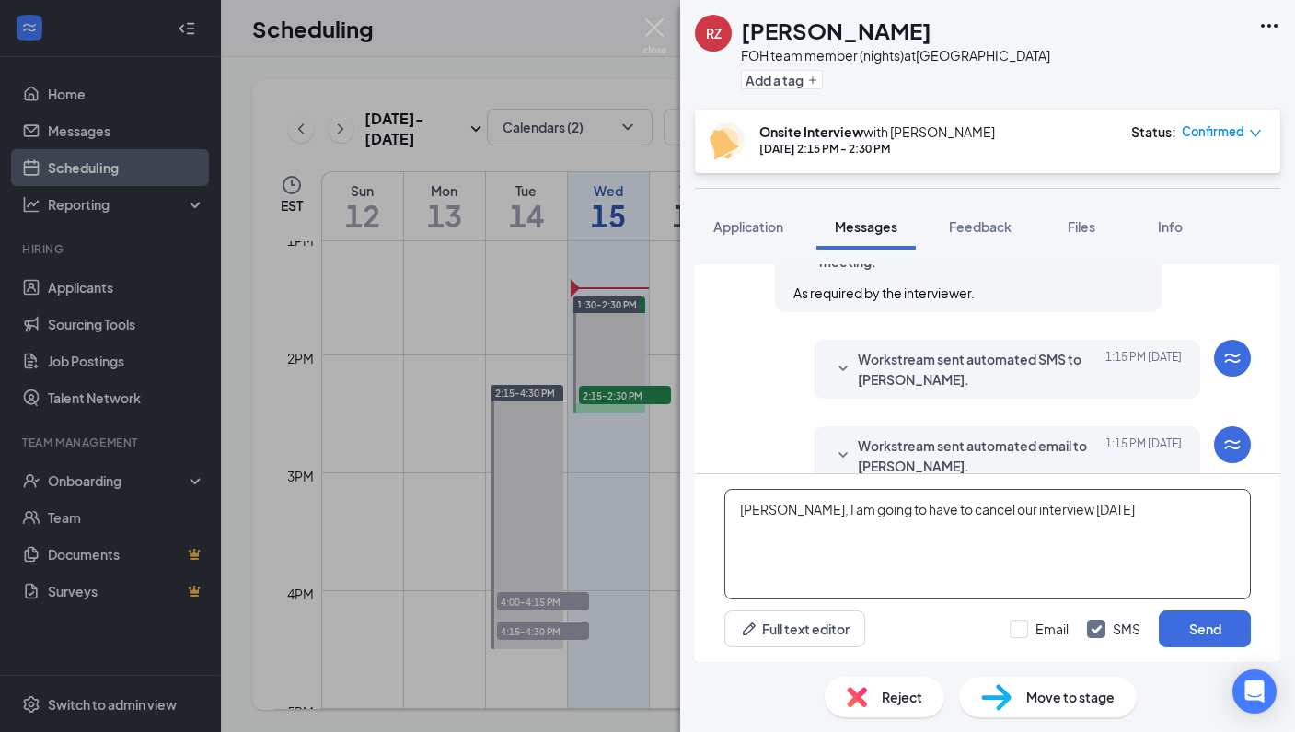
scroll to position [662, 0]
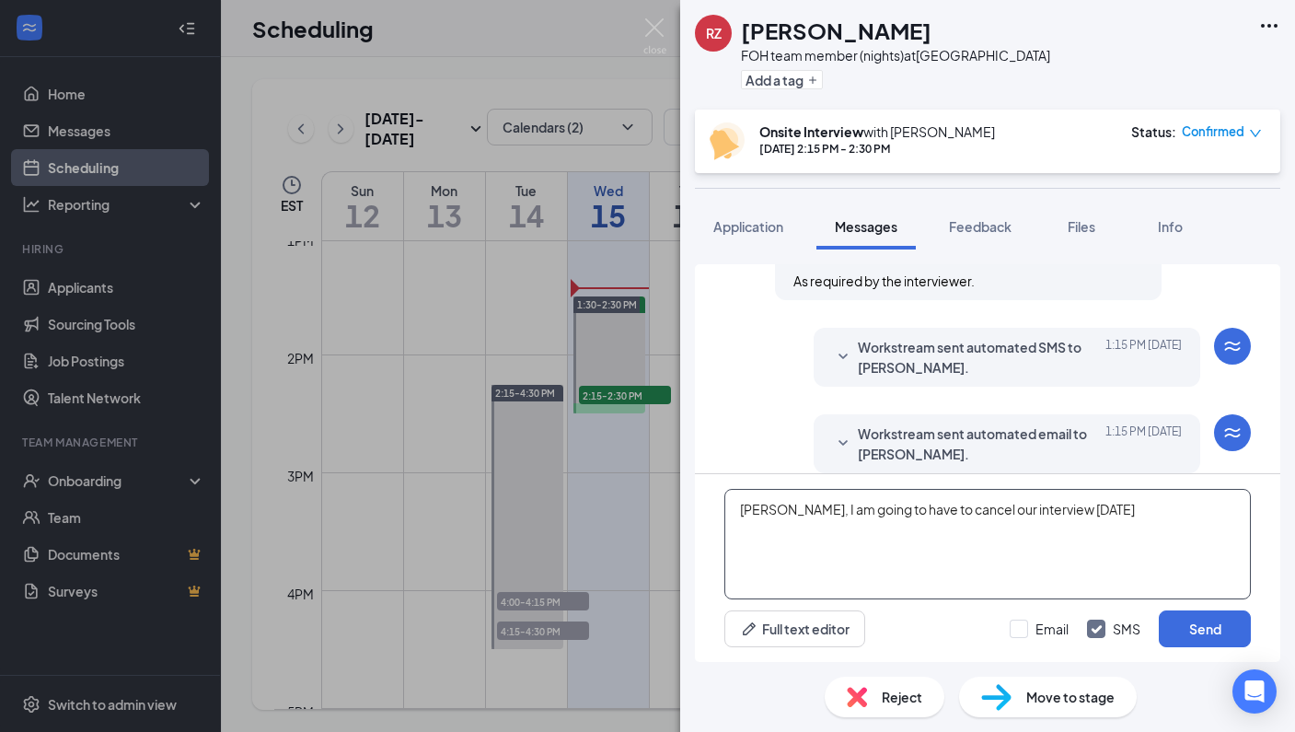
click at [791, 513] on textarea "[PERSON_NAME], I am going to have to cancel our interview [DATE]" at bounding box center [987, 544] width 527 height 110
click at [1175, 515] on textarea "[PERSON_NAME], I apologize but I am going to have to cancel our interview [DATE]" at bounding box center [987, 544] width 527 height 110
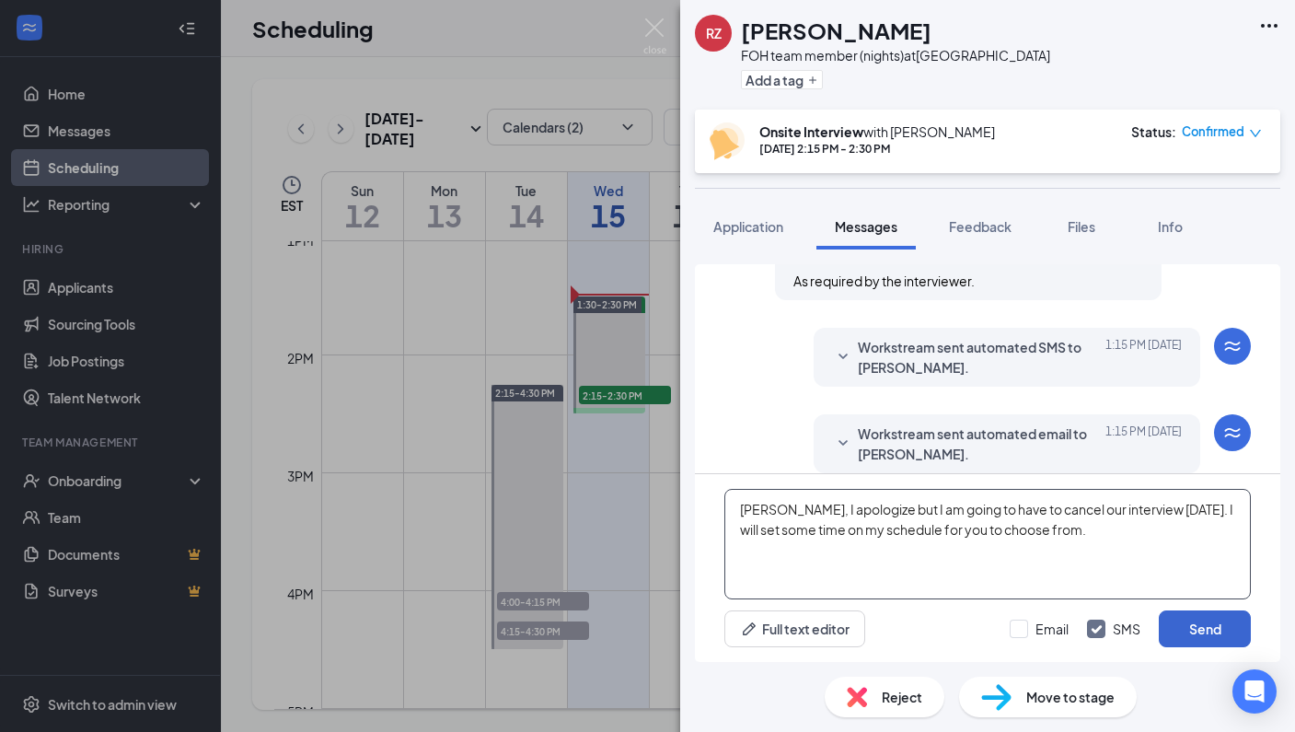
type textarea "[PERSON_NAME], I apologize but I am going to have to cancel our interview [DATE…"
click at [1198, 628] on button "Send" at bounding box center [1205, 628] width 92 height 37
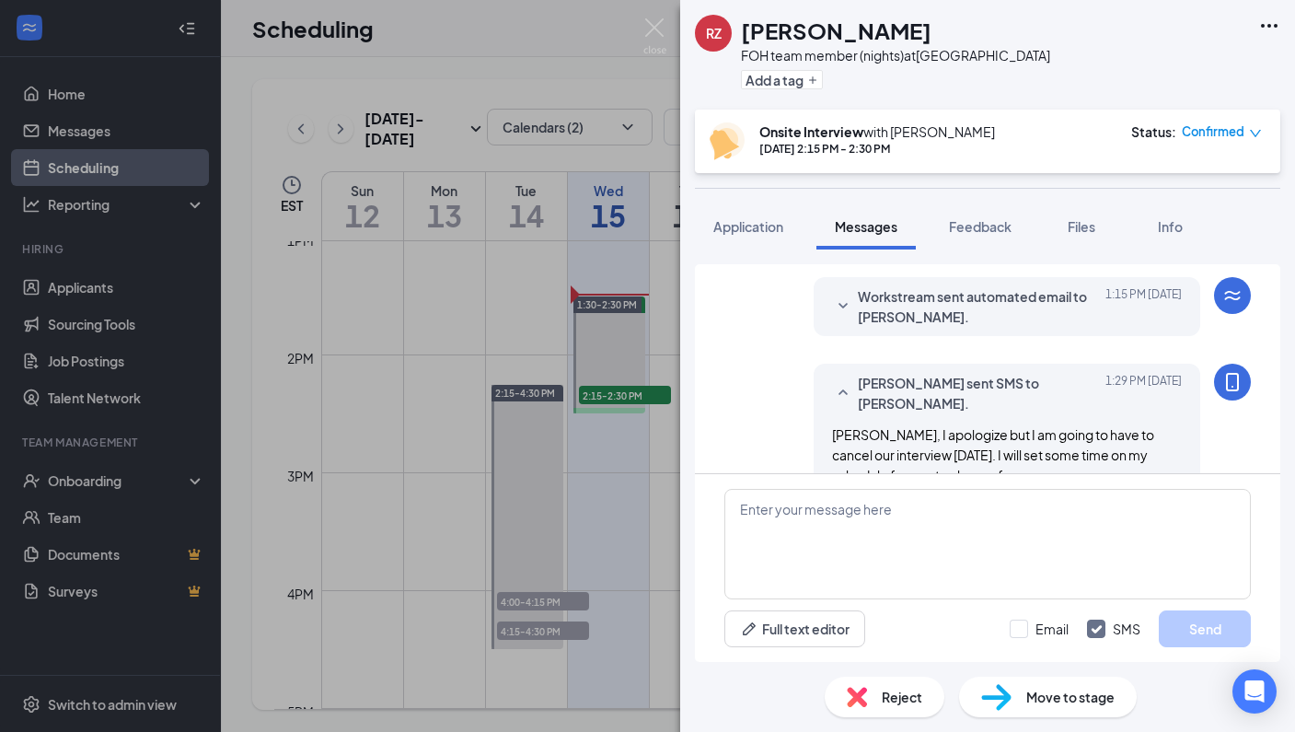
scroll to position [820, 0]
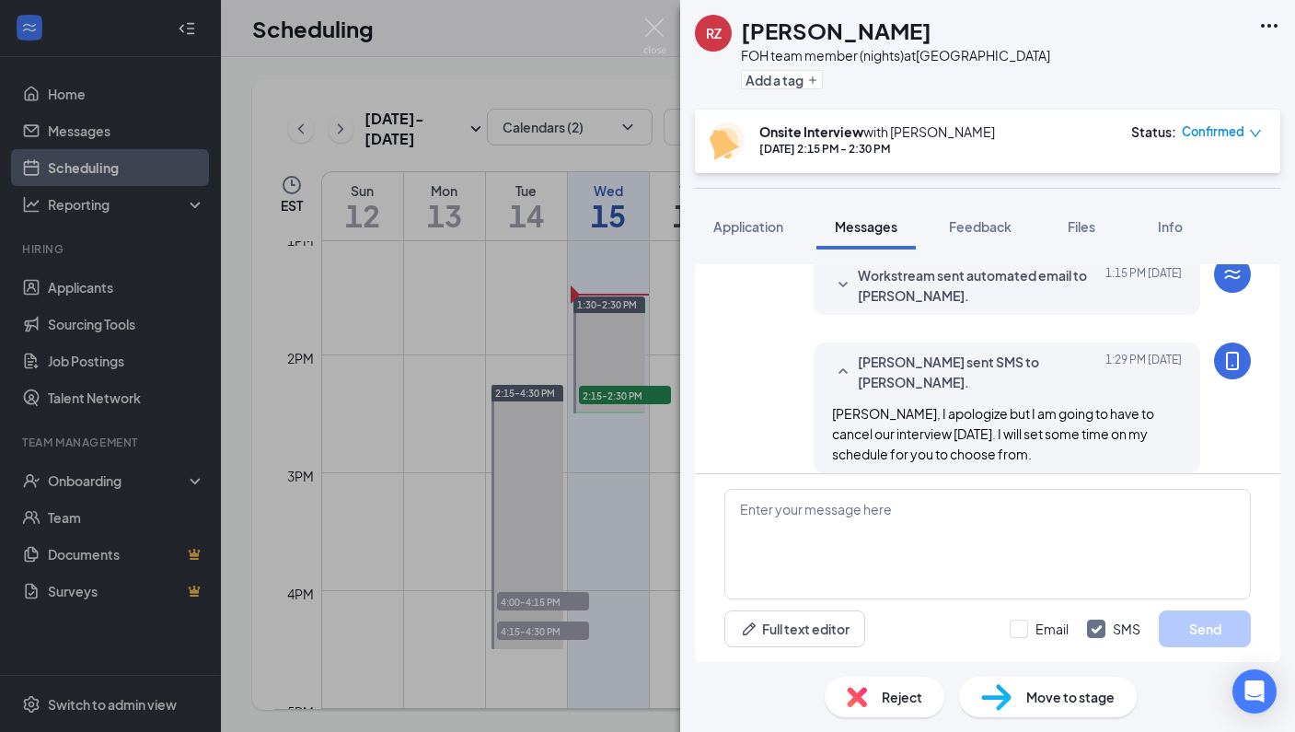
click at [619, 395] on div "[PERSON_NAME] FOH team member (nights) at [GEOGRAPHIC_DATA] Add a tag Onsite In…" at bounding box center [647, 366] width 1295 height 732
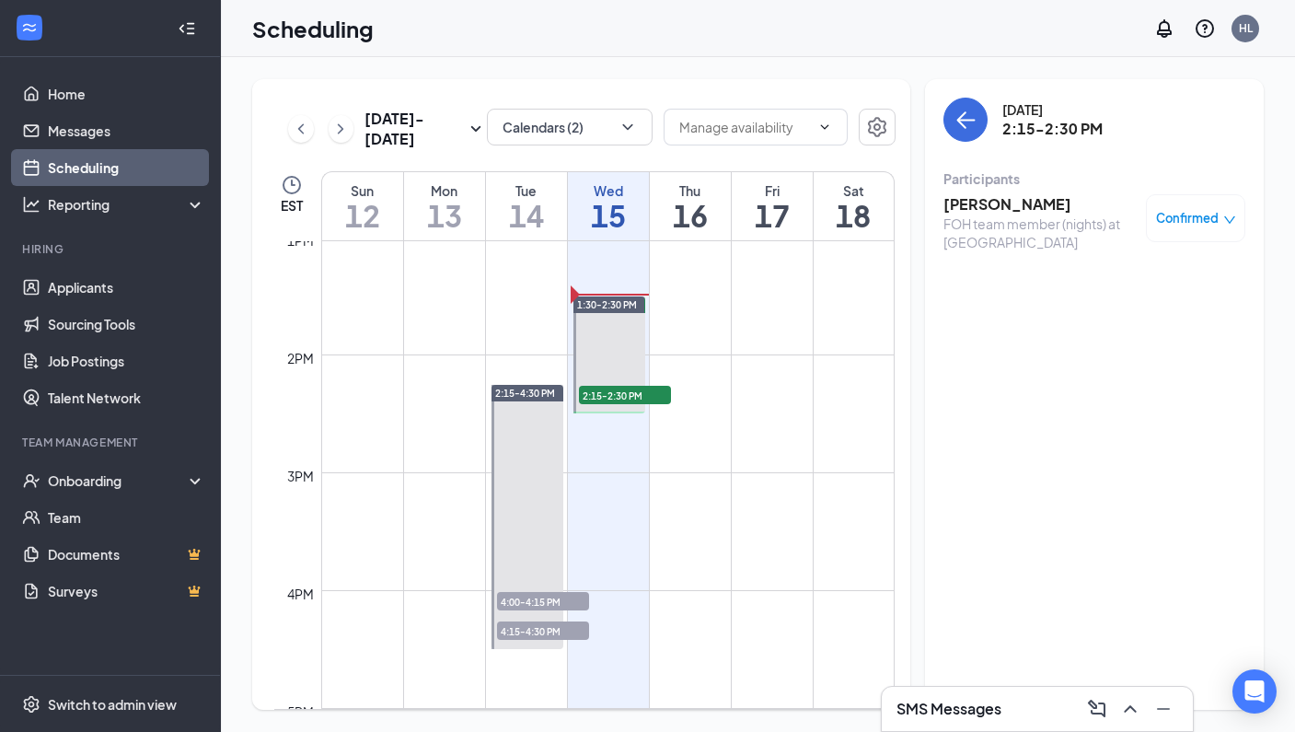
click at [1221, 219] on div "Confirmed" at bounding box center [1196, 218] width 80 height 18
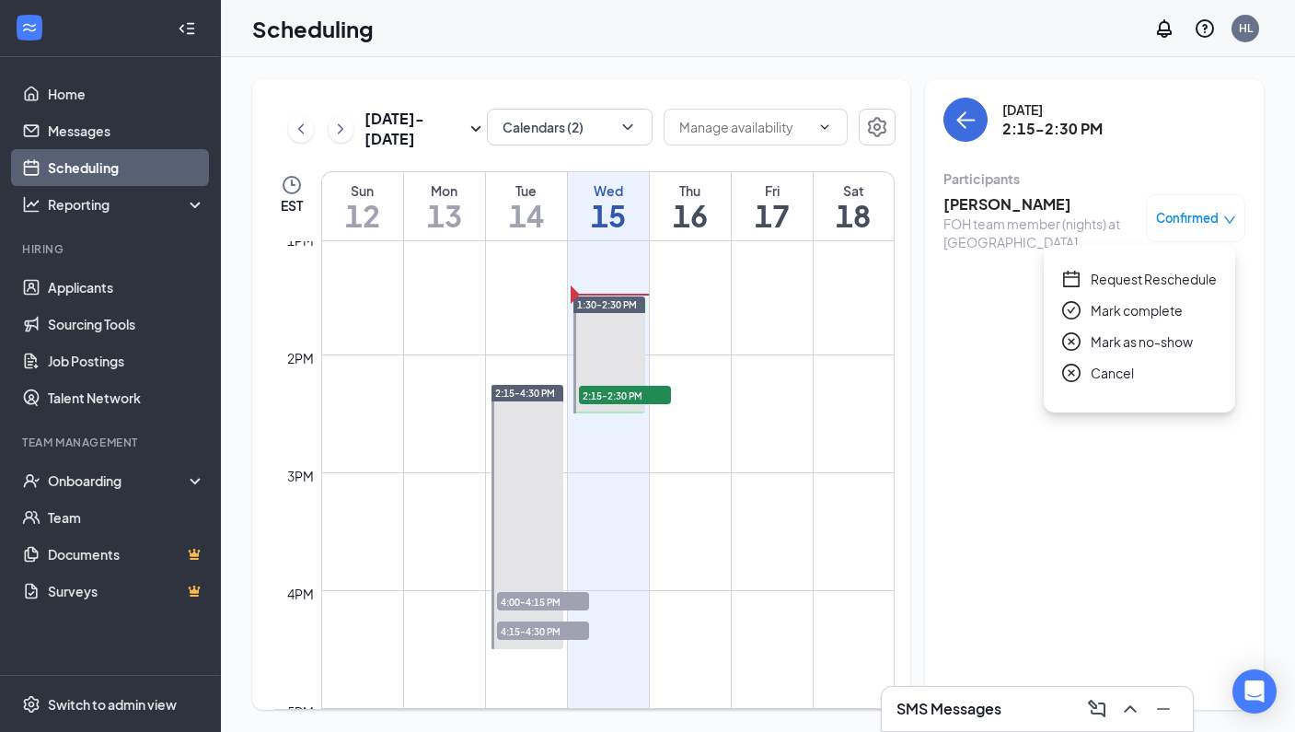
click at [1139, 279] on span "Request Reschedule" at bounding box center [1154, 279] width 126 height 20
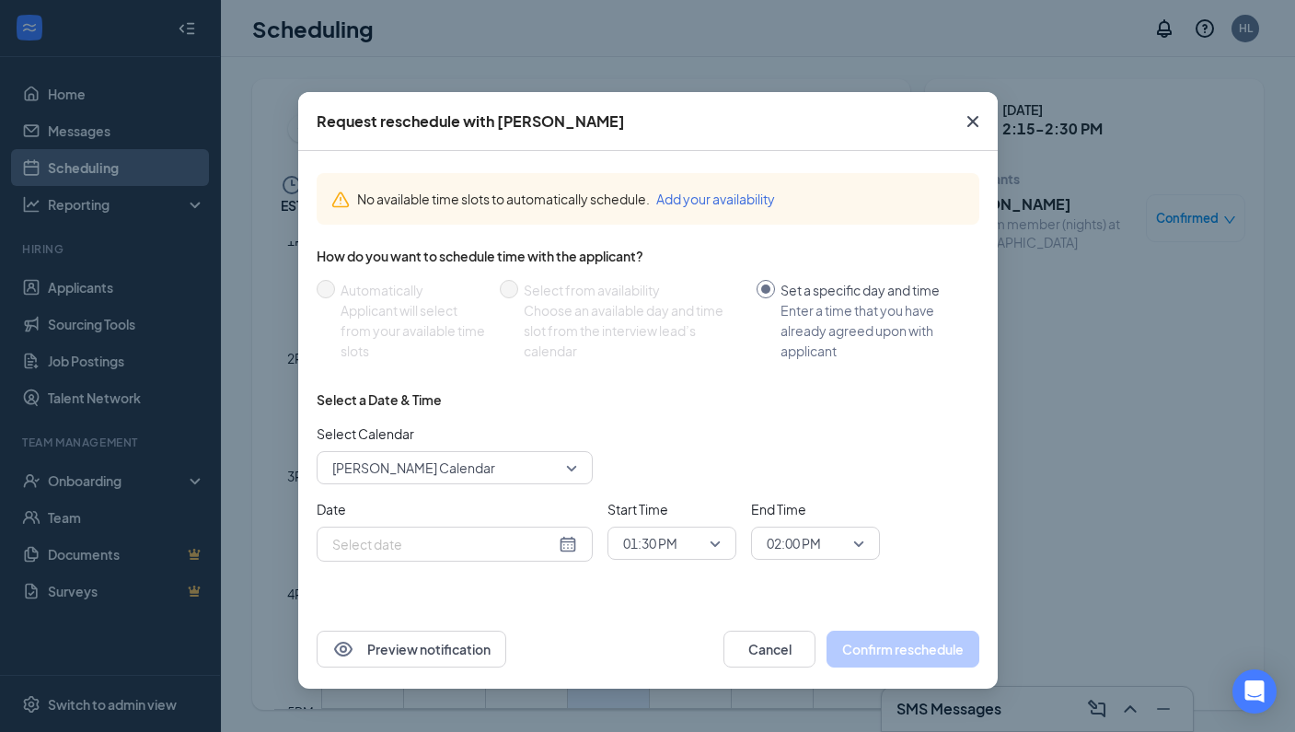
type input "[DATE]"
click at [269, 189] on div "Request reschedule with [PERSON_NAME] No available time slots to automatically …" at bounding box center [647, 366] width 1295 height 732
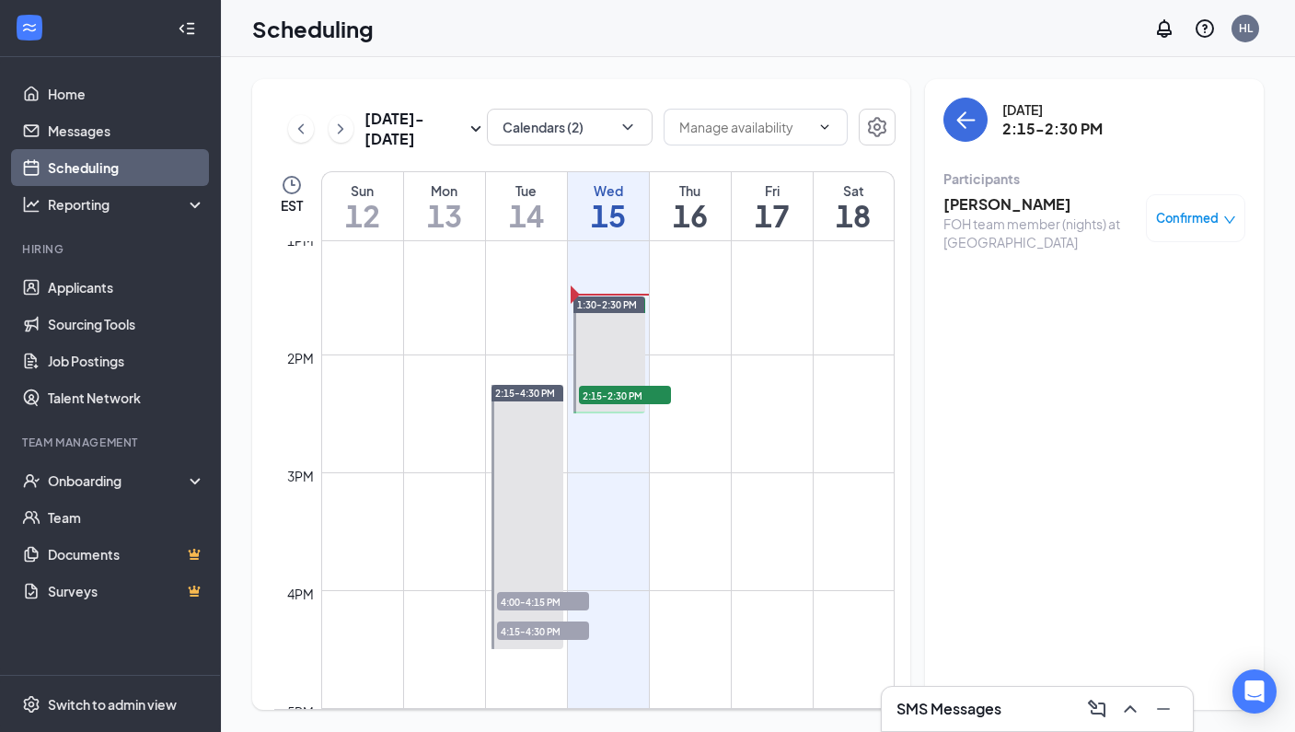
click at [131, 166] on link "Scheduling" at bounding box center [126, 167] width 157 height 37
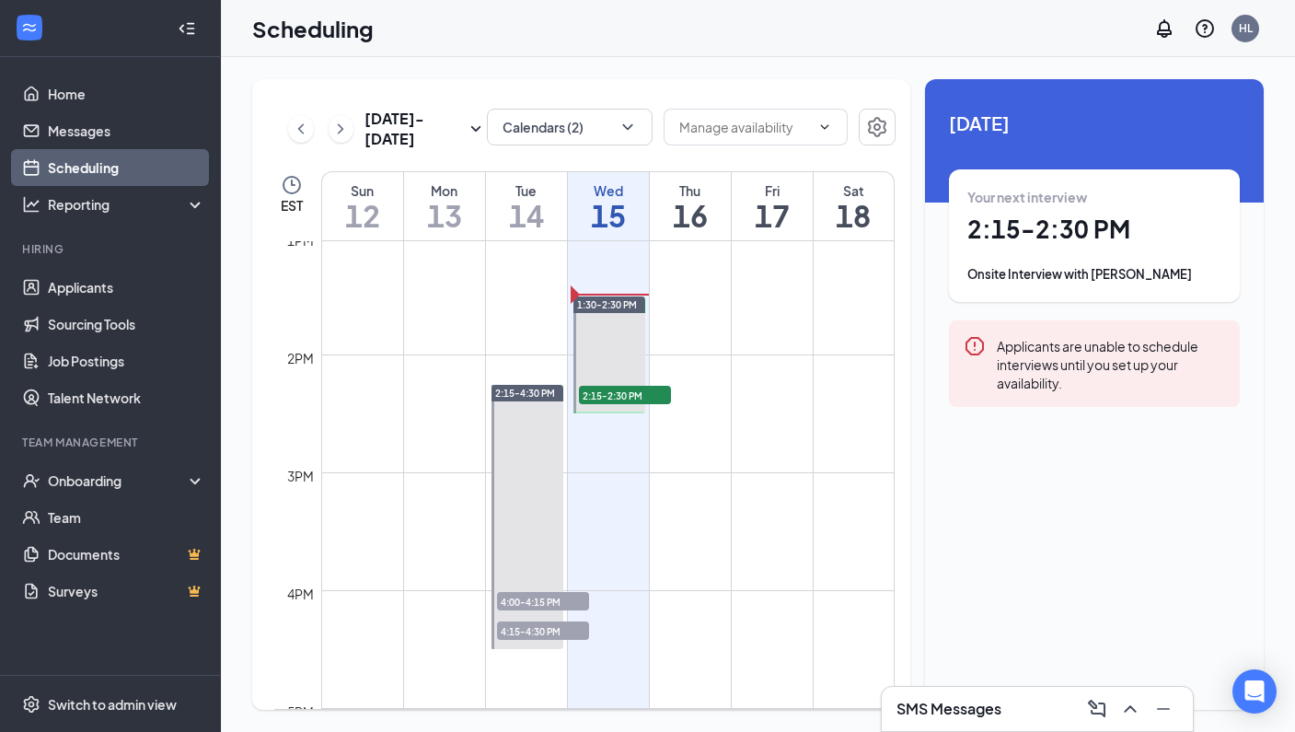
click at [689, 434] on td at bounding box center [607, 427] width 573 height 29
click at [685, 440] on td at bounding box center [607, 427] width 573 height 29
click at [690, 435] on td at bounding box center [607, 427] width 573 height 29
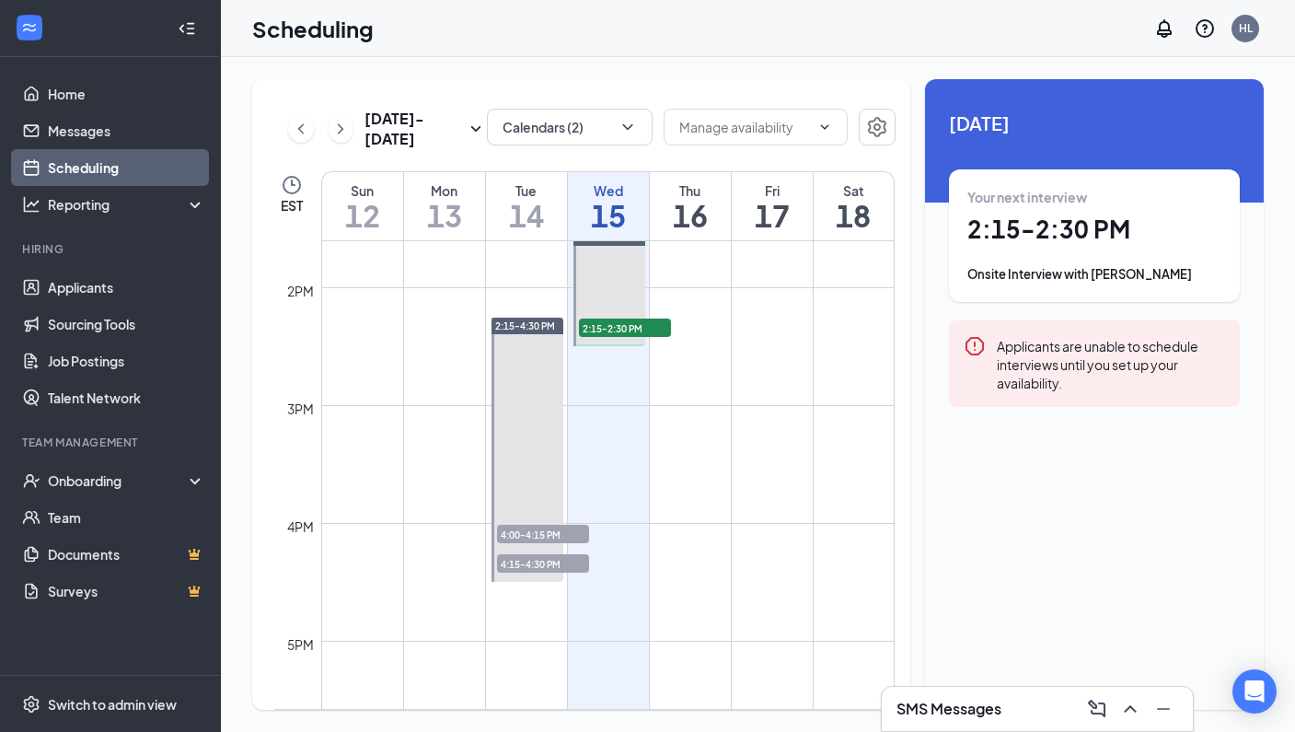
scroll to position [1605, 0]
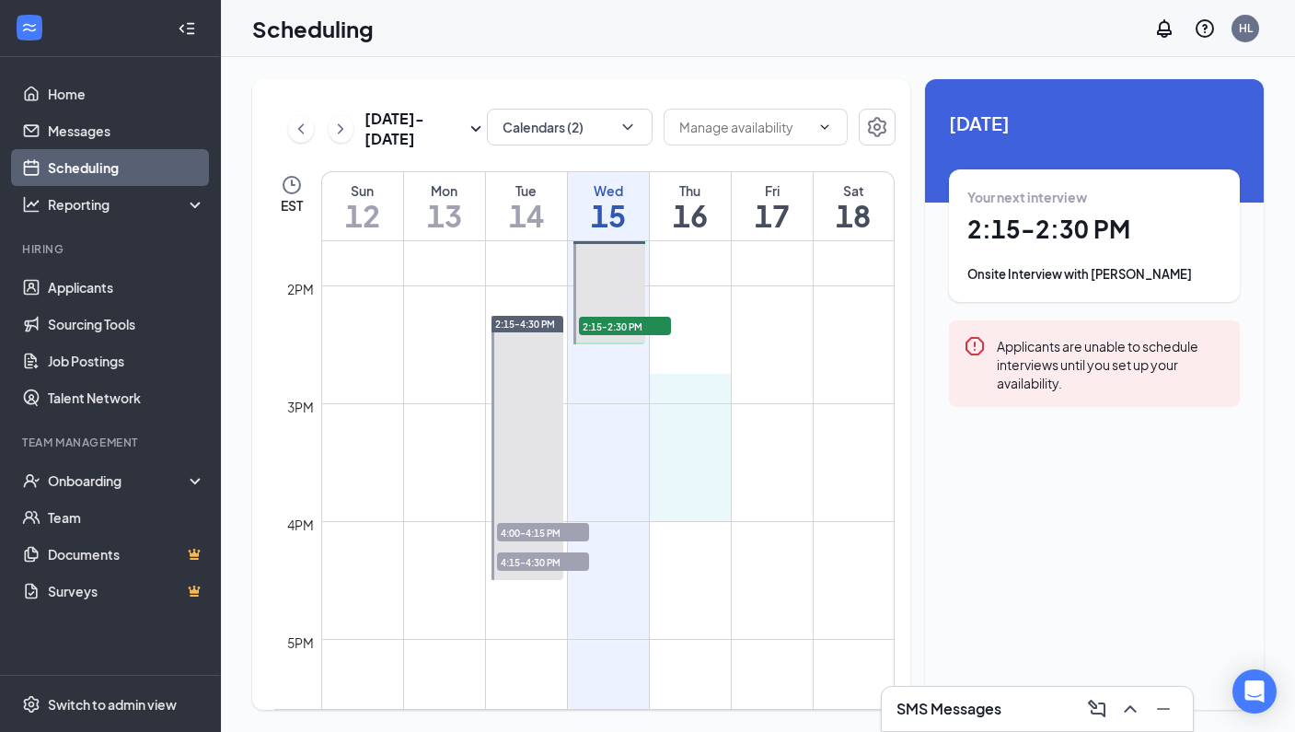
drag, startPoint x: 683, startPoint y: 377, endPoint x: 693, endPoint y: 498, distance: 121.0
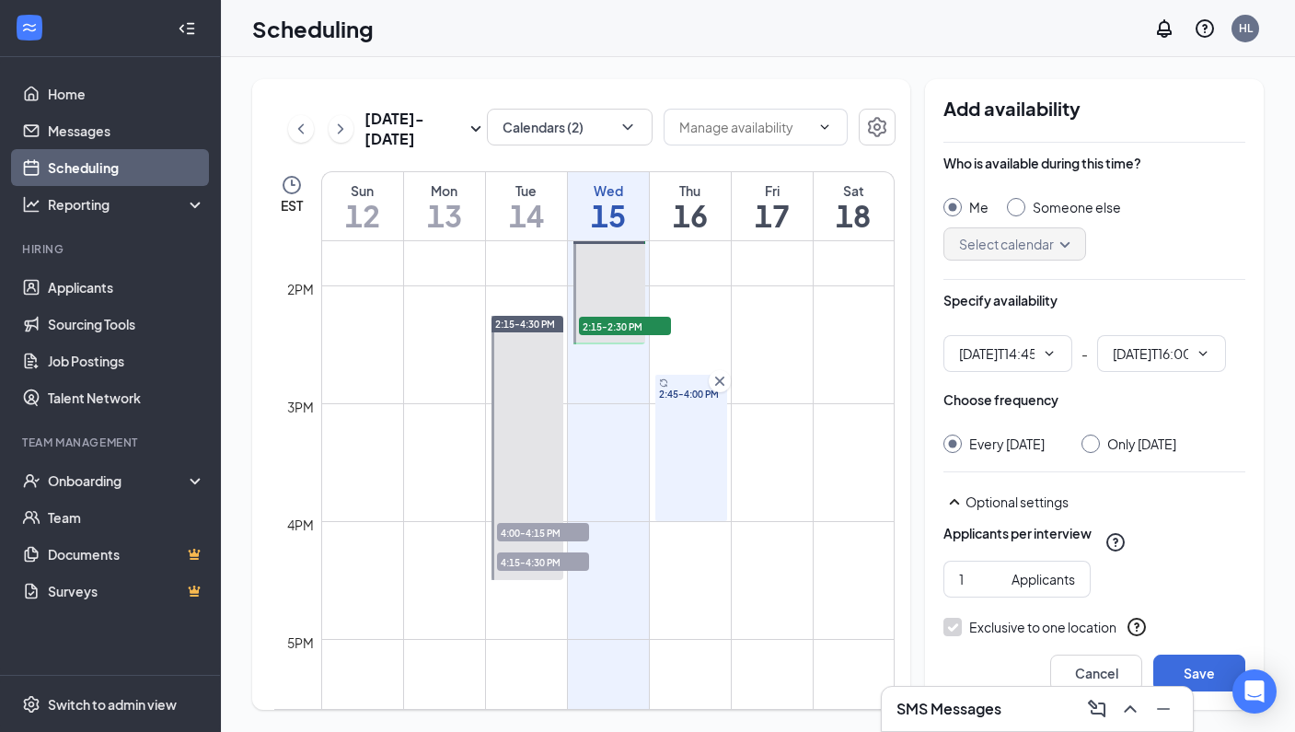
type input "02:45 PM"
type input "04:00 PM"
click at [1095, 444] on input "Only [DATE]" at bounding box center [1088, 440] width 13 height 13
radio input "true"
radio input "false"
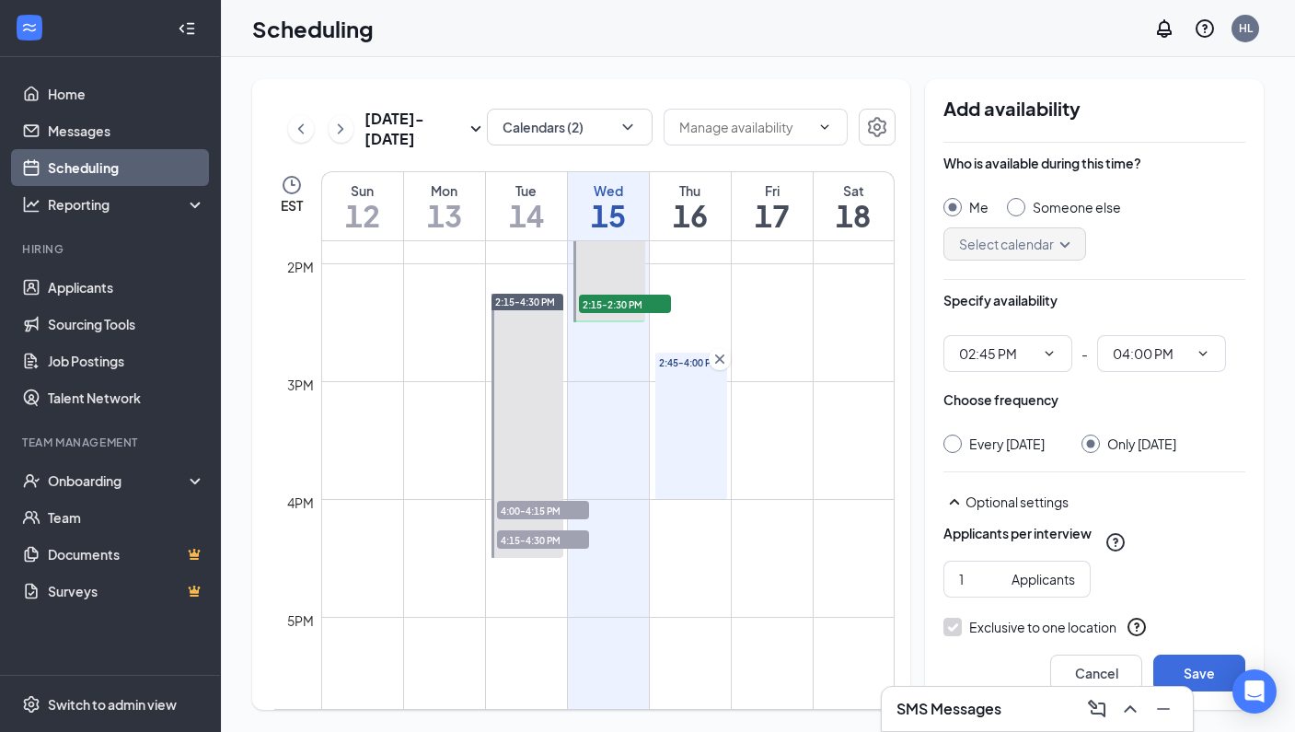
scroll to position [1623, 0]
click at [721, 363] on icon "Cross" at bounding box center [719, 363] width 9 height 9
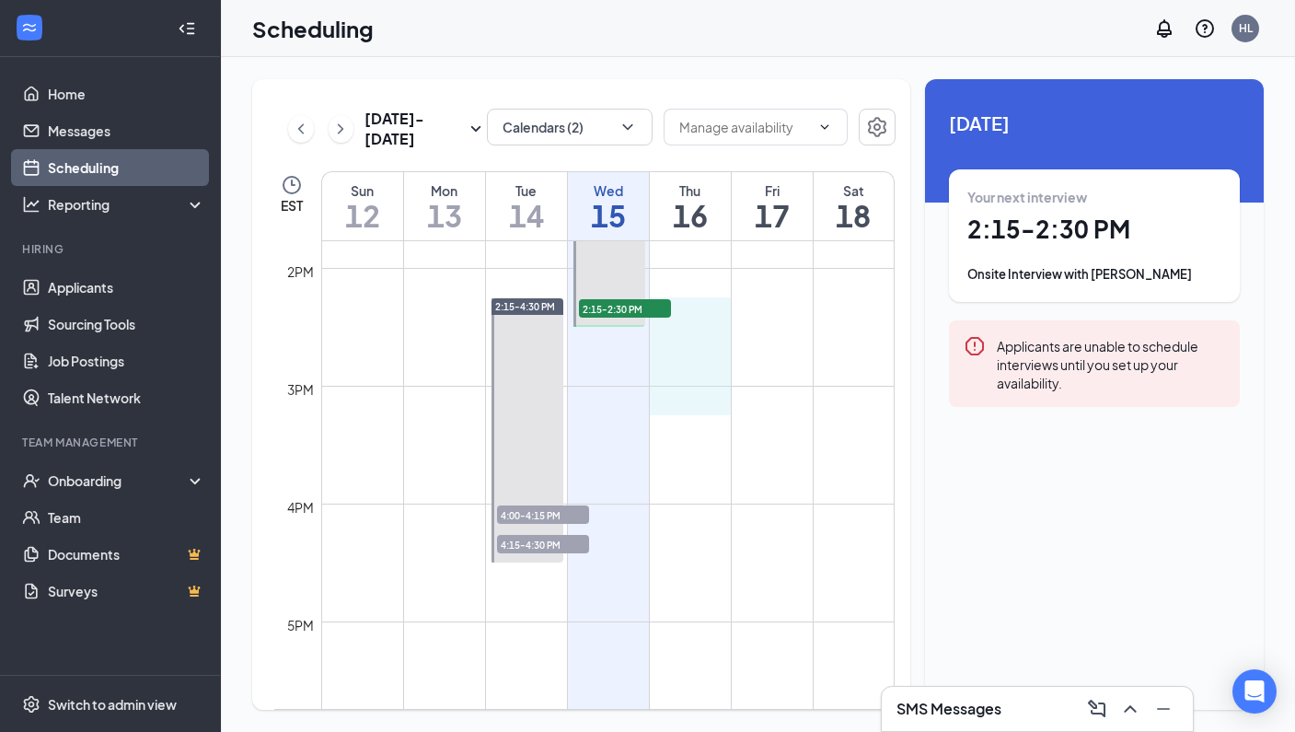
drag, startPoint x: 691, startPoint y: 325, endPoint x: 681, endPoint y: 414, distance: 89.9
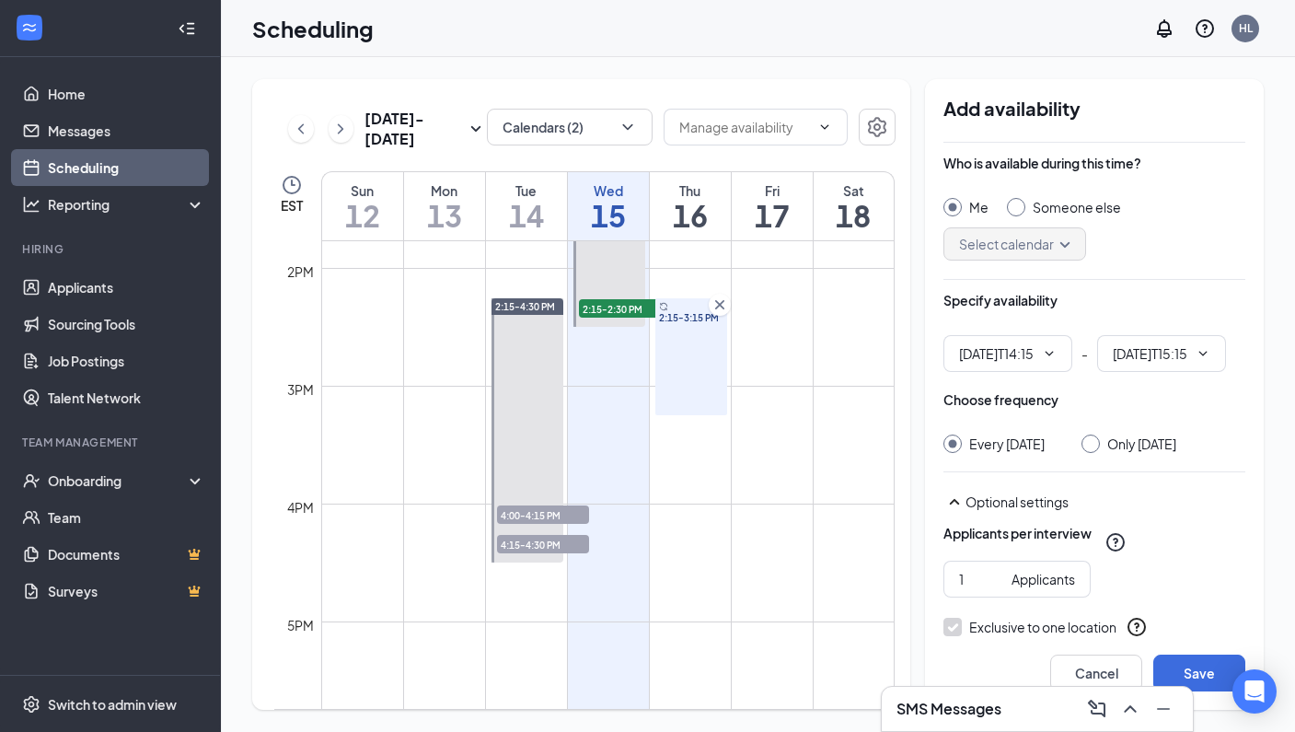
type input "02:15 PM"
type input "03:15 PM"
click at [1100, 447] on div at bounding box center [1091, 443] width 18 height 18
click at [1095, 445] on input "Only [DATE]" at bounding box center [1088, 440] width 13 height 13
radio input "true"
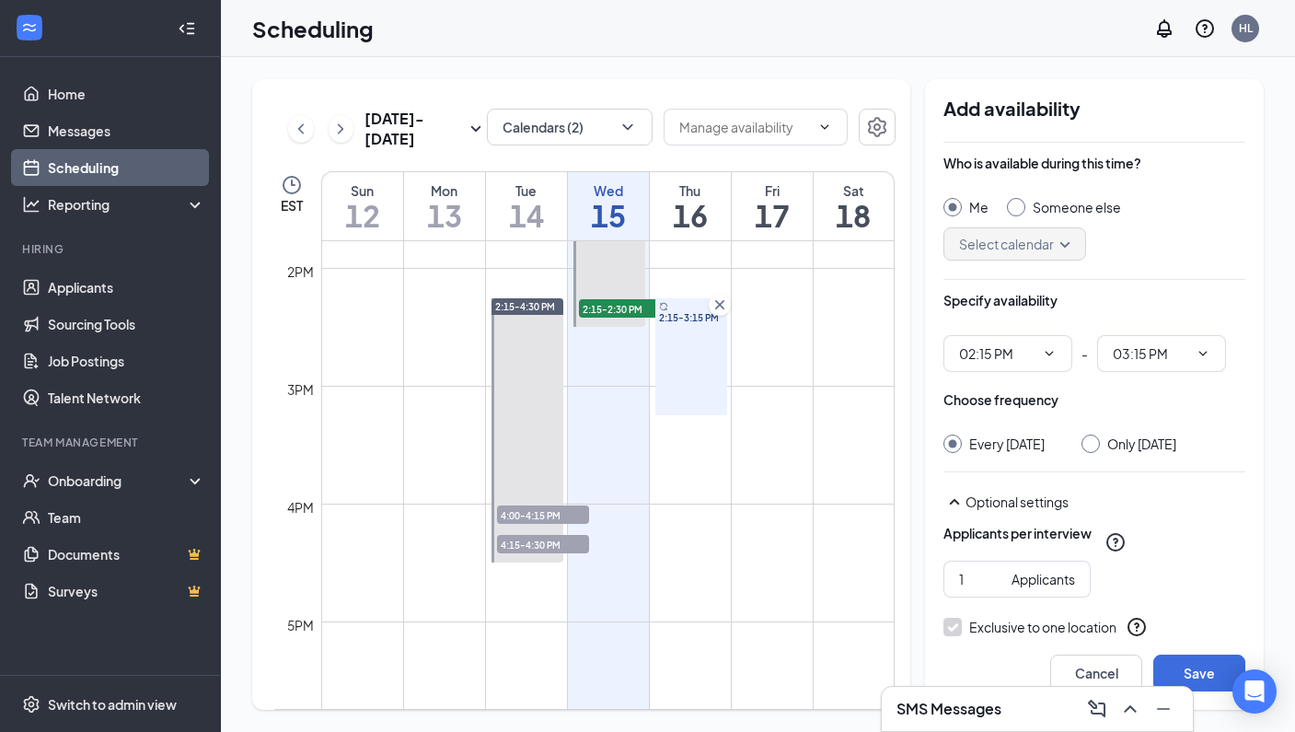
radio input "false"
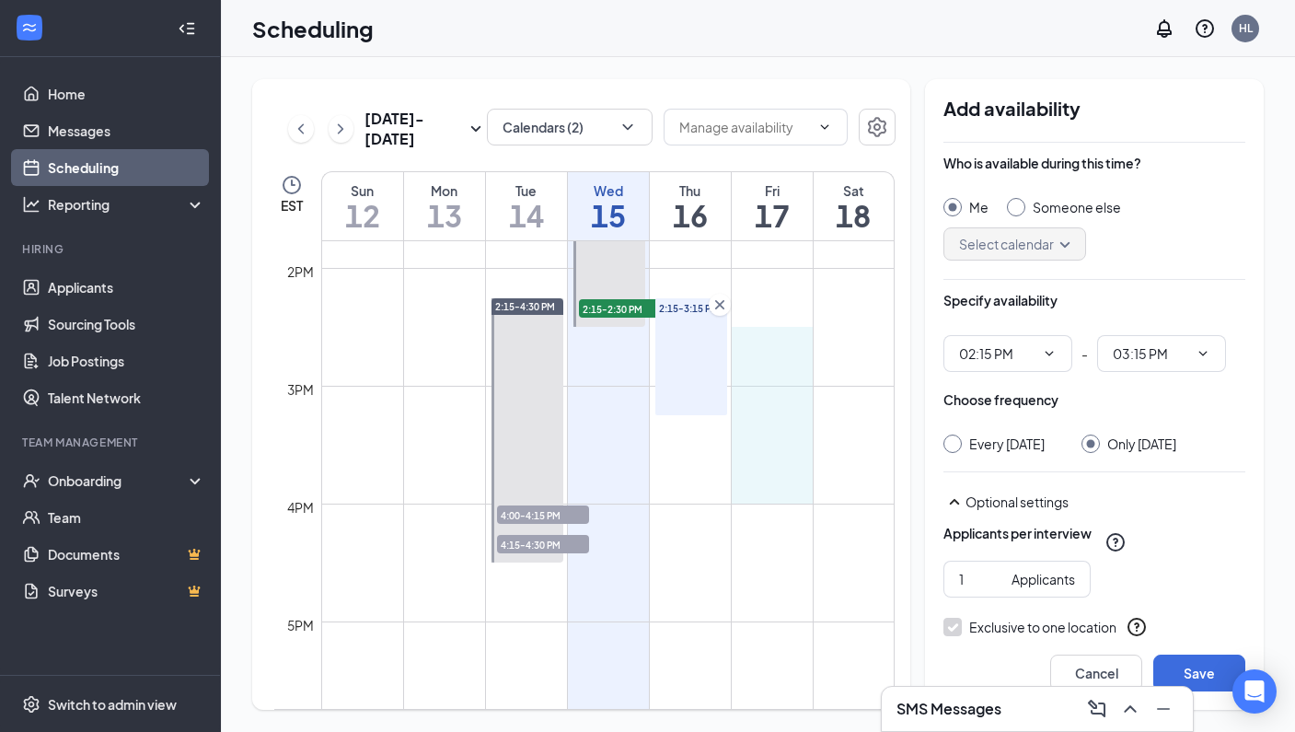
drag, startPoint x: 764, startPoint y: 346, endPoint x: 757, endPoint y: 488, distance: 142.0
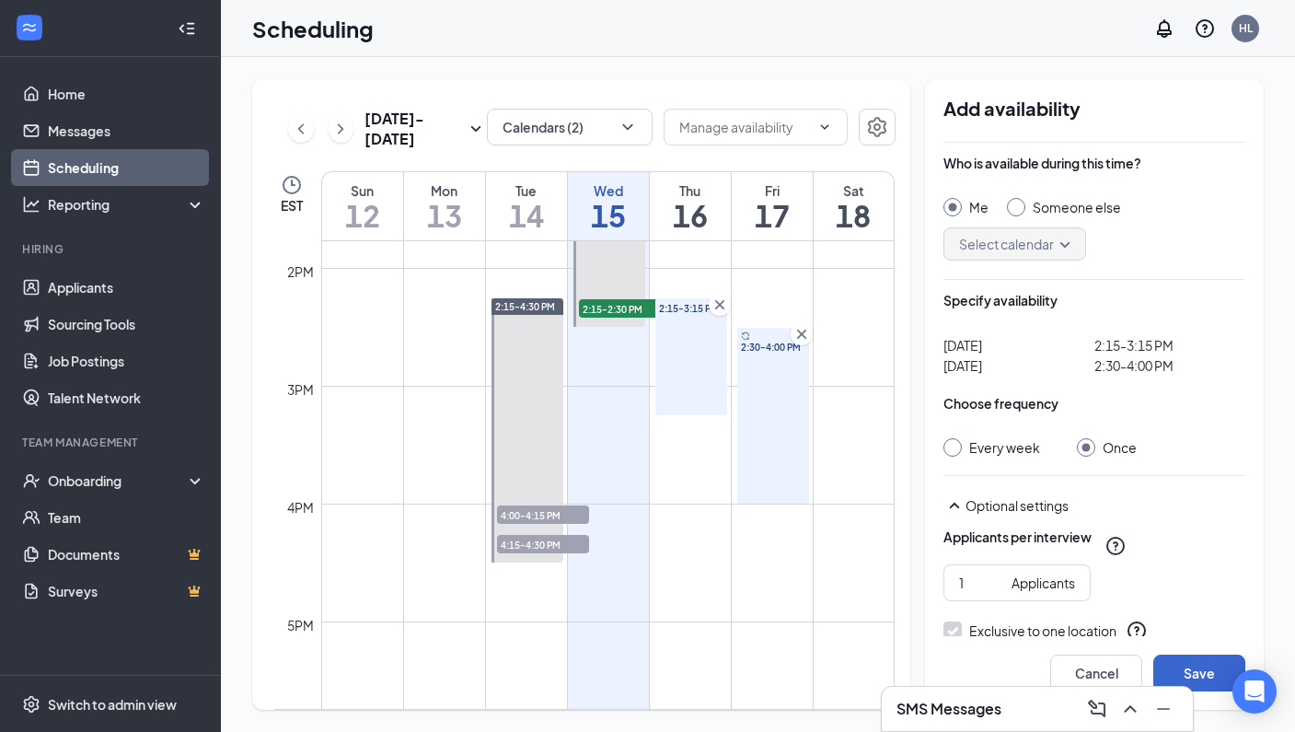
click at [1211, 666] on button "Save" at bounding box center [1199, 672] width 92 height 37
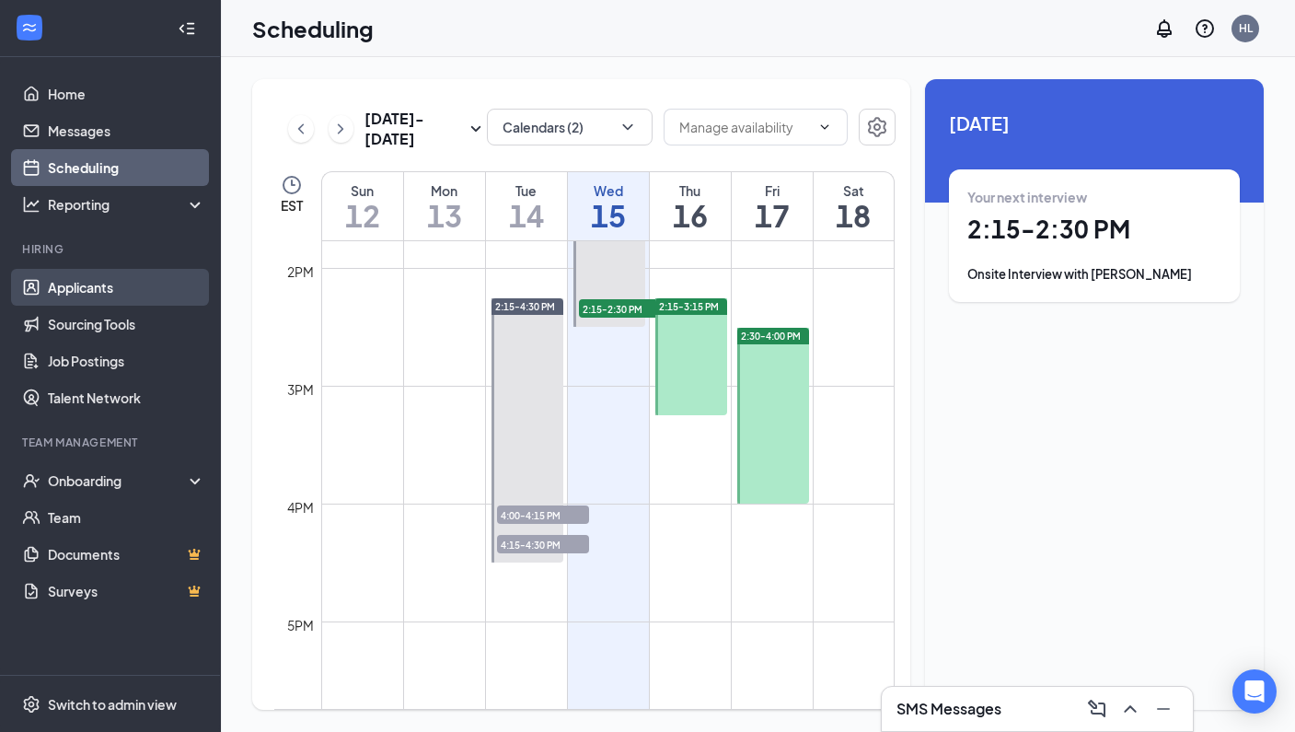
click at [104, 291] on link "Applicants" at bounding box center [126, 287] width 157 height 37
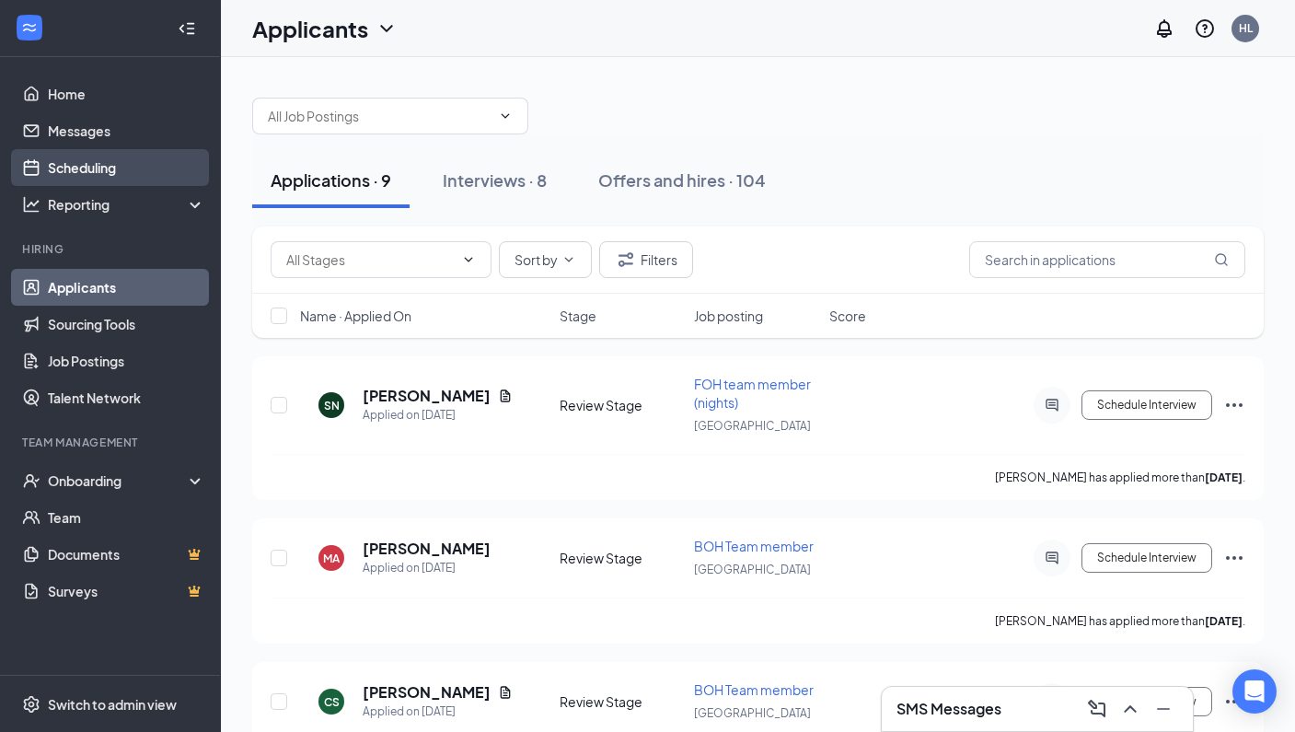
click at [116, 167] on link "Scheduling" at bounding box center [126, 167] width 157 height 37
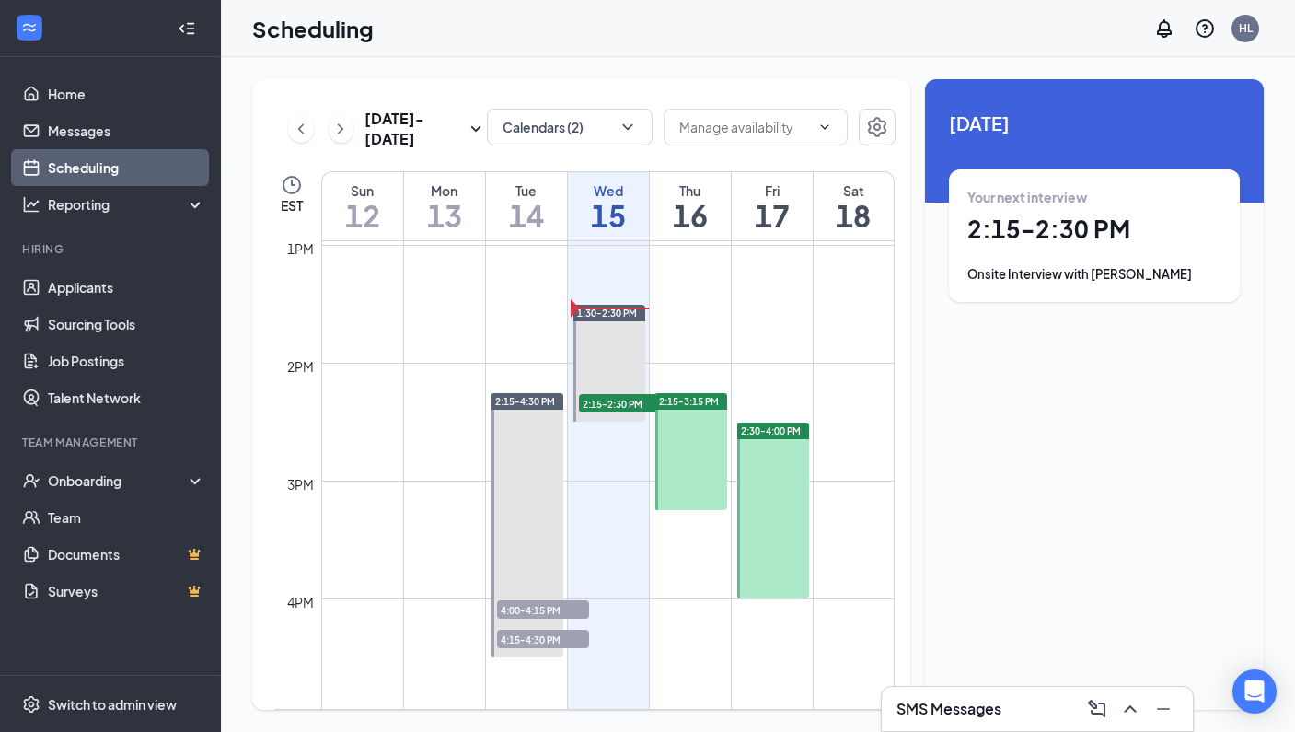
scroll to position [1524, 0]
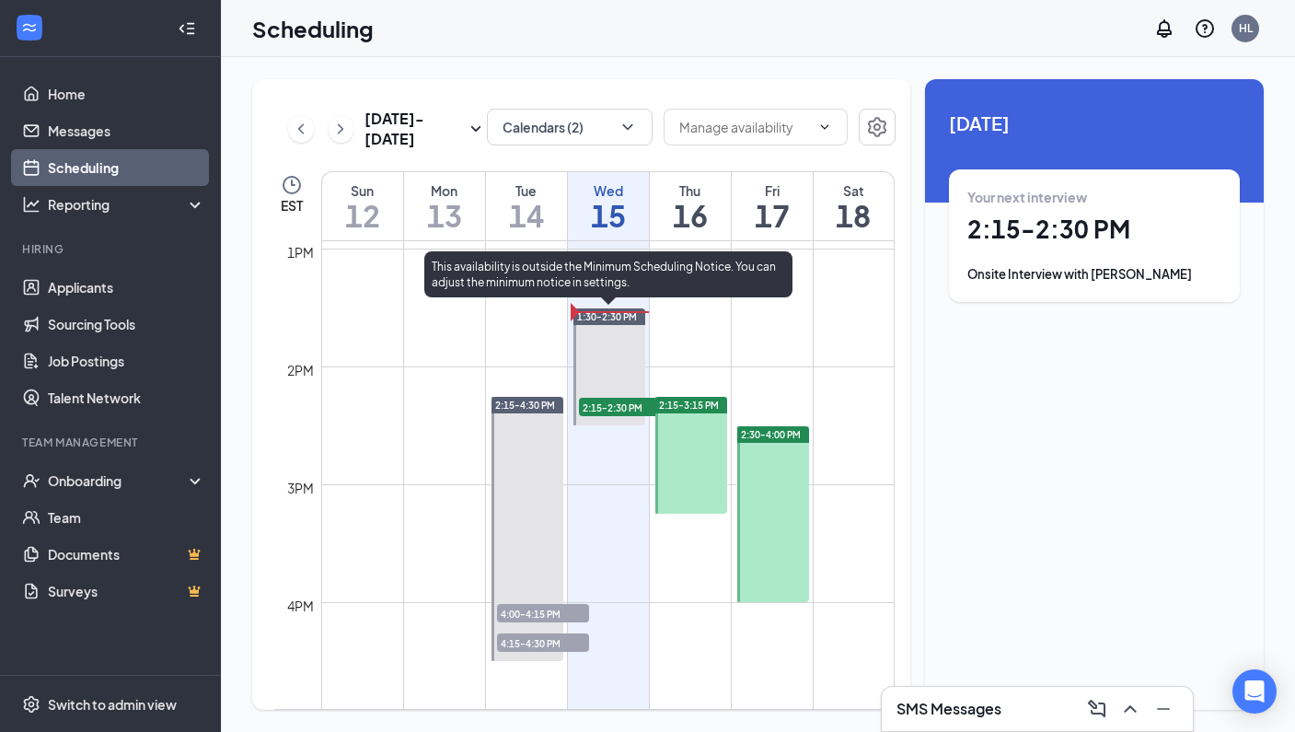
click at [629, 411] on span "2:15-2:30 PM" at bounding box center [625, 407] width 92 height 18
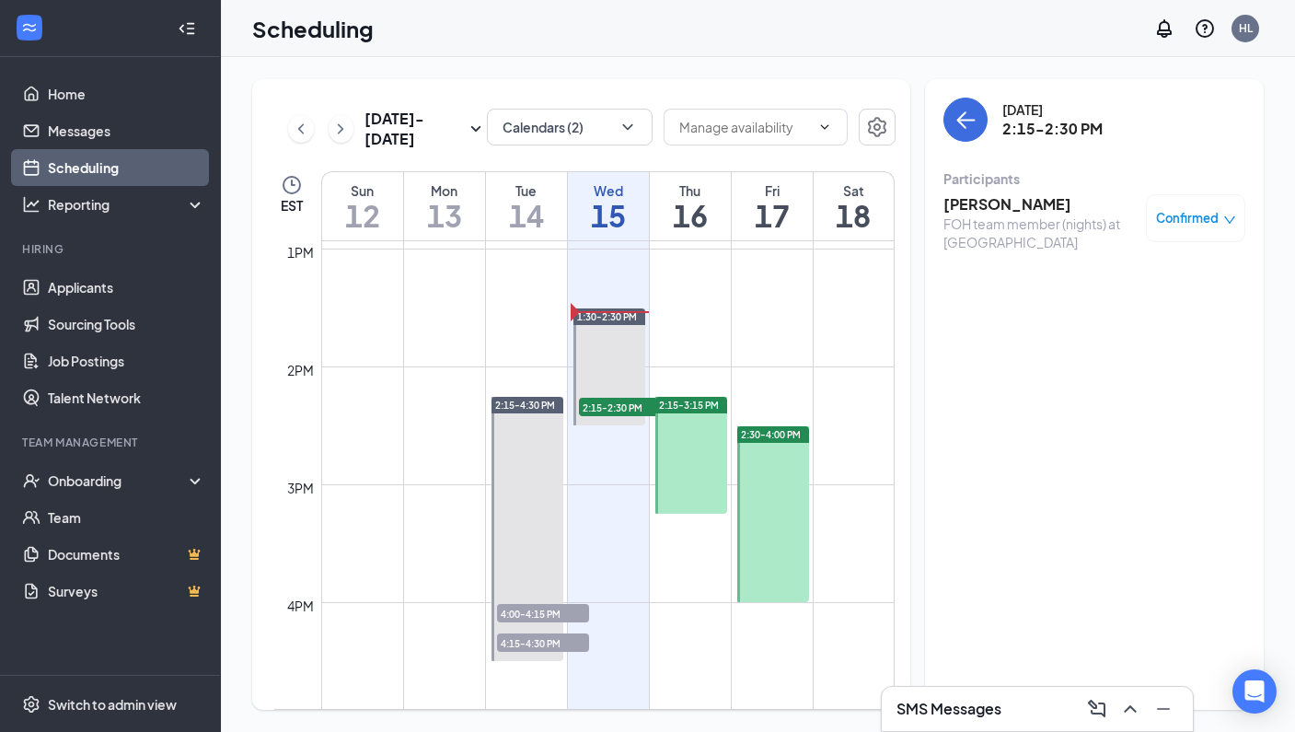
click at [1213, 216] on span "Confirmed" at bounding box center [1187, 218] width 63 height 18
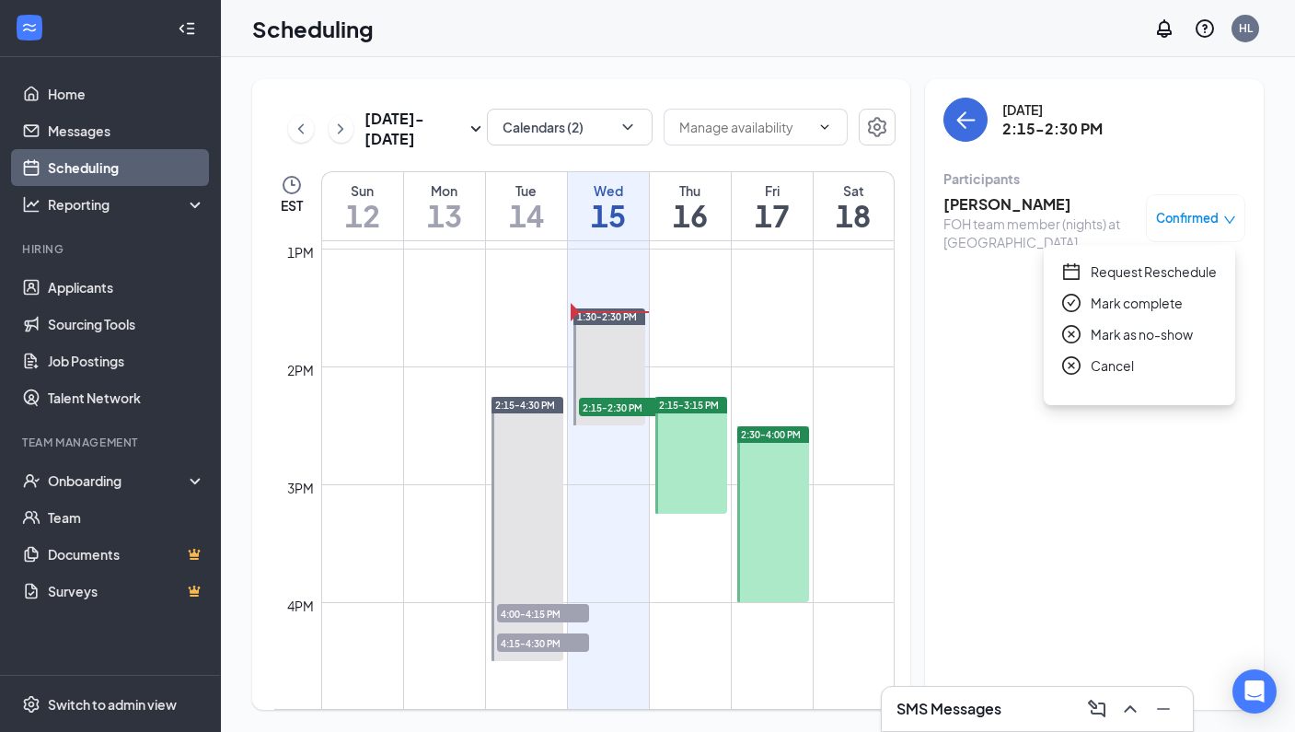
click at [1137, 273] on span "Request Reschedule" at bounding box center [1154, 271] width 126 height 20
type input "[DATE]"
radio input "false"
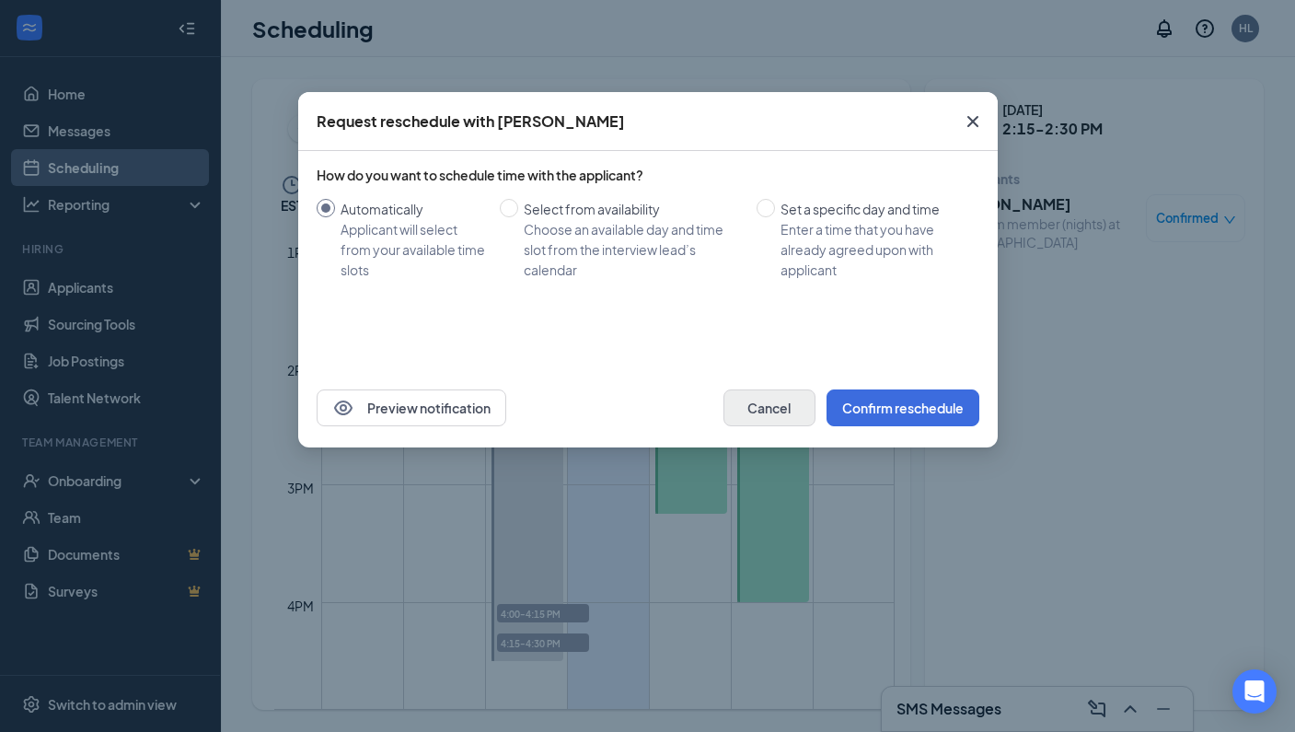
click at [875, 410] on button "Confirm reschedule" at bounding box center [903, 407] width 153 height 37
